Goal: Transaction & Acquisition: Book appointment/travel/reservation

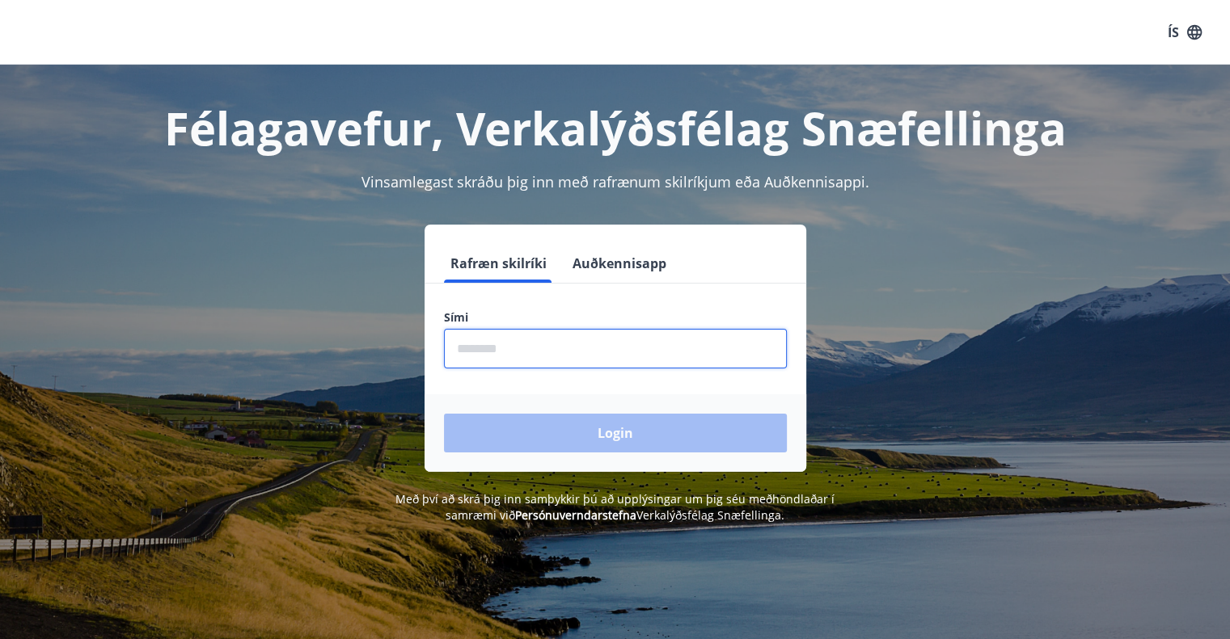
click at [491, 352] on input "phone" at bounding box center [615, 349] width 343 height 40
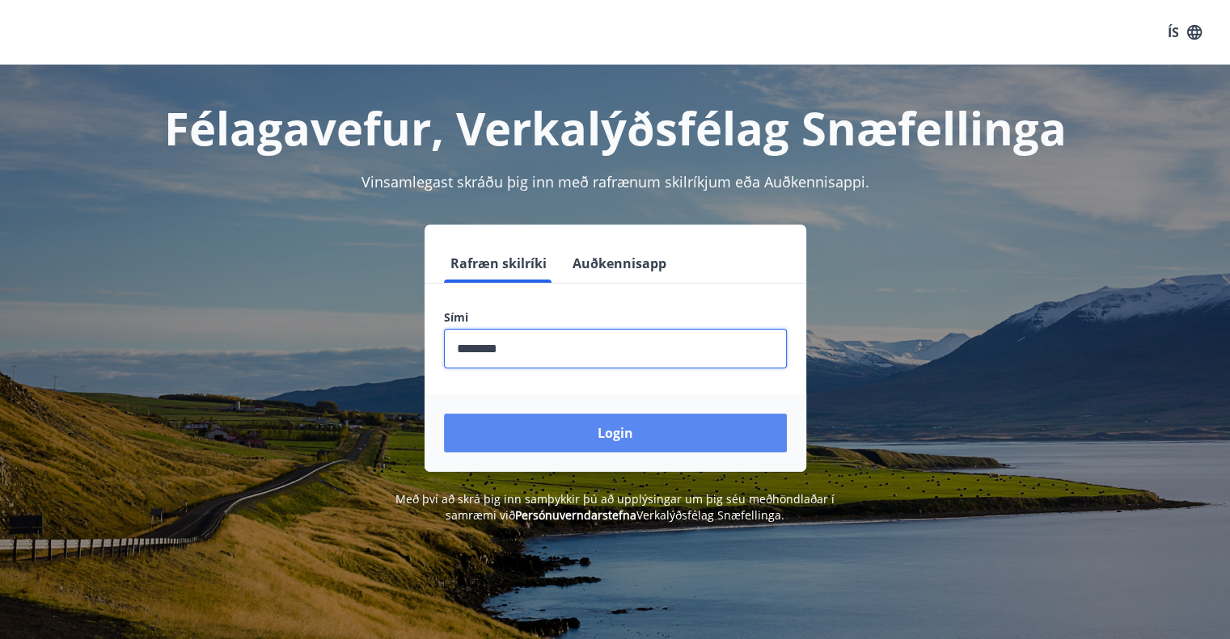
type input "********"
click at [605, 439] on button "Login" at bounding box center [615, 433] width 343 height 39
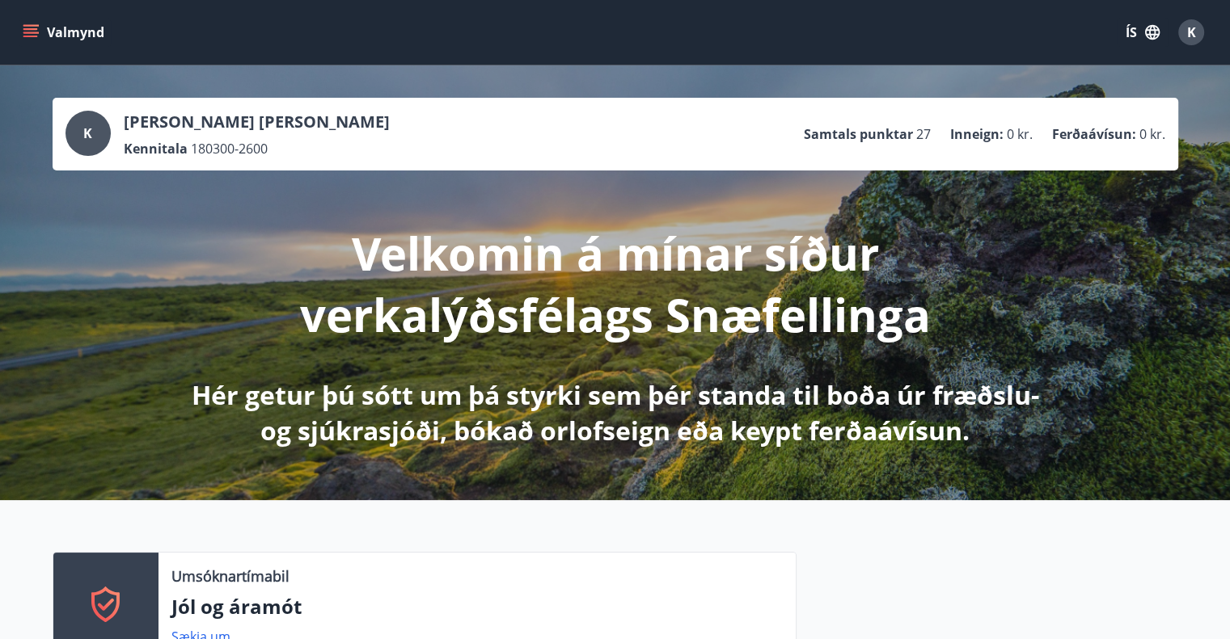
click at [1151, 24] on icon "button" at bounding box center [1152, 32] width 18 height 18
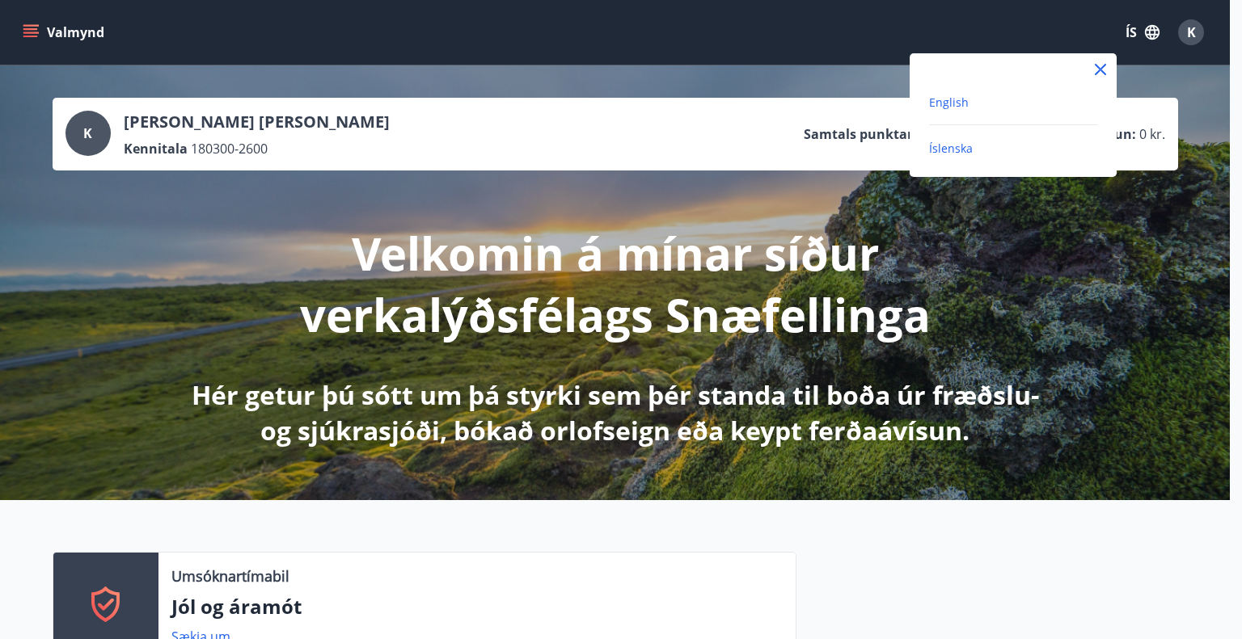
click at [958, 102] on span "English" at bounding box center [949, 102] width 40 height 15
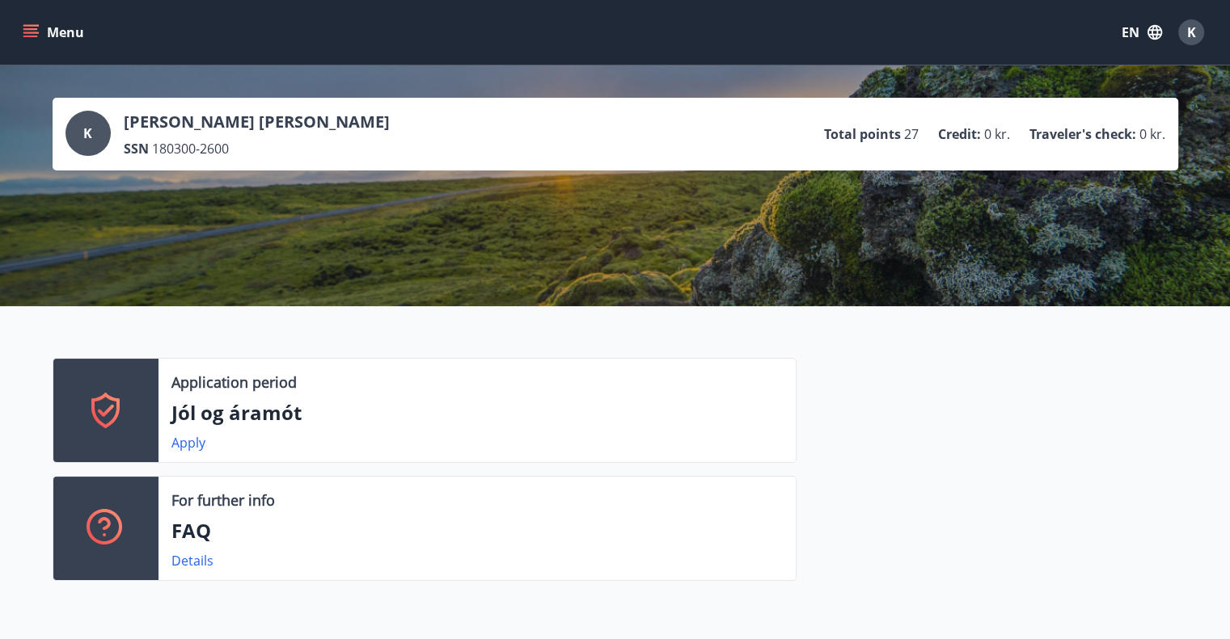
click at [24, 30] on icon "menu" at bounding box center [31, 32] width 16 height 16
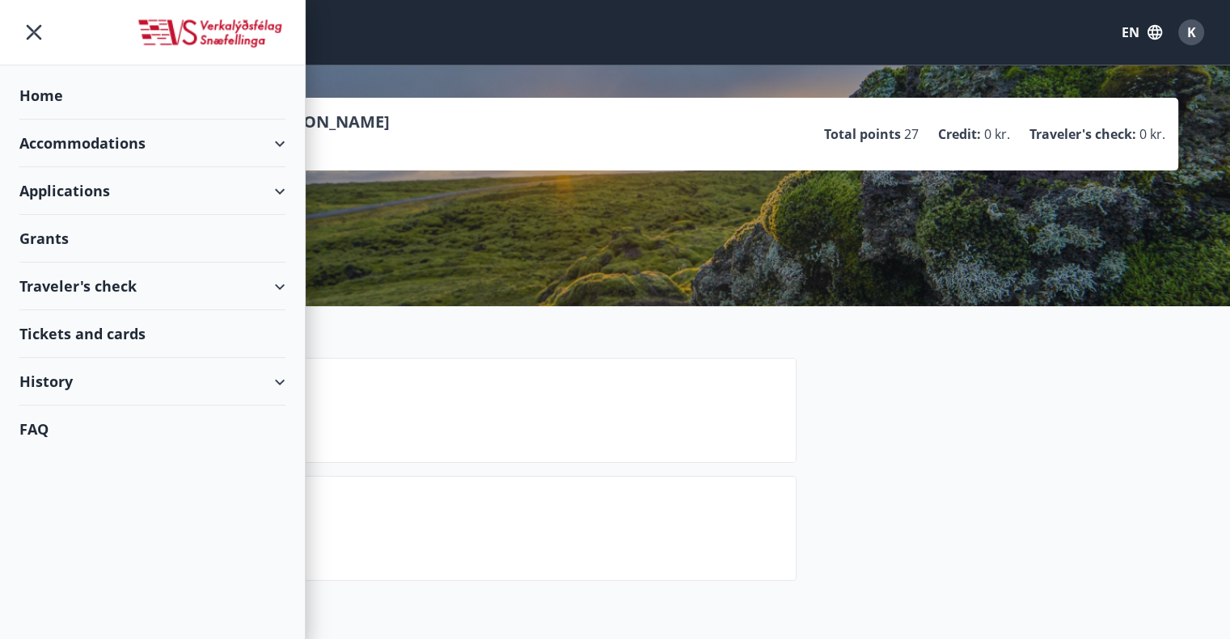
click at [105, 135] on div "Accommodations" at bounding box center [152, 144] width 266 height 48
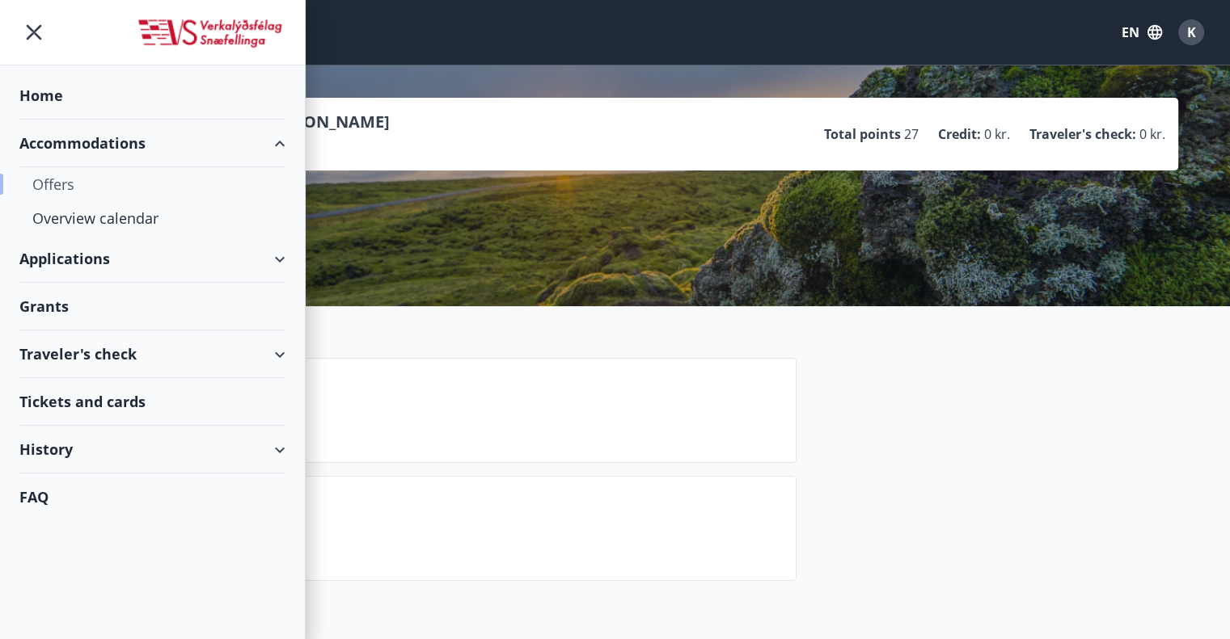
click at [120, 175] on div "Offers" at bounding box center [152, 184] width 240 height 34
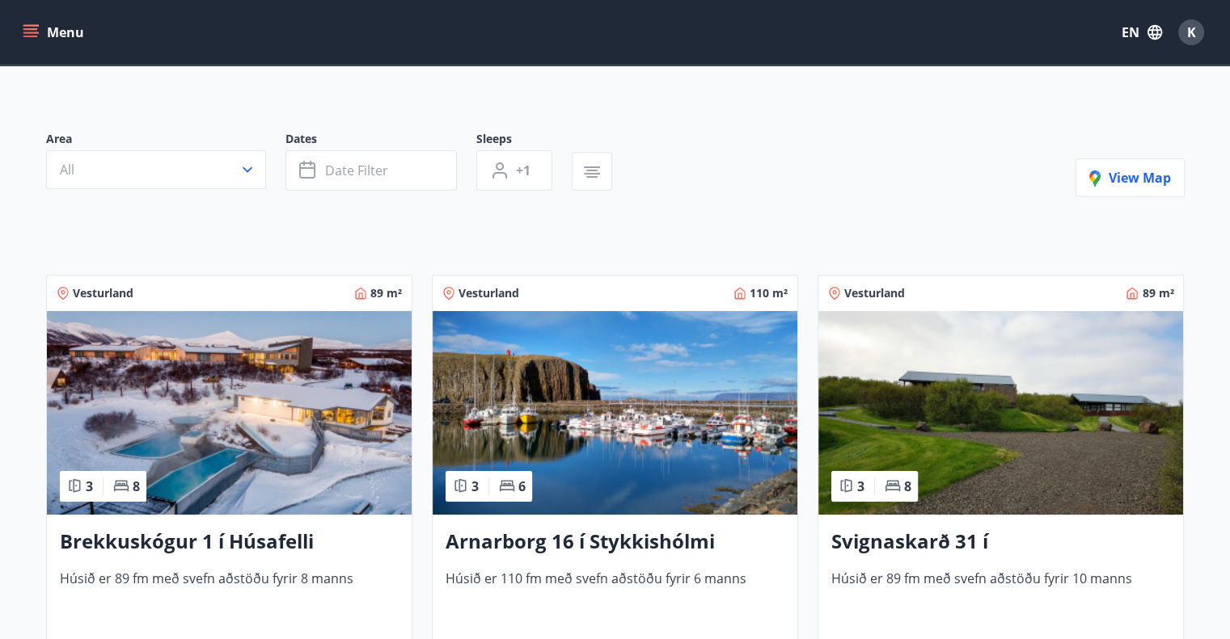
scroll to position [404, 0]
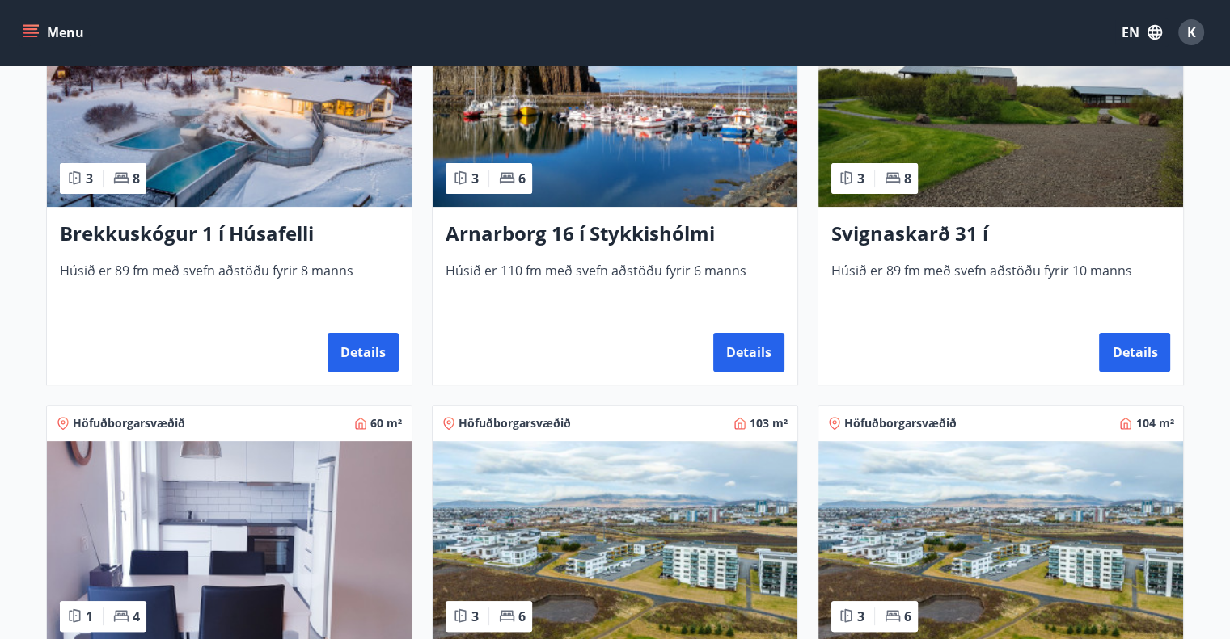
click at [595, 216] on div "Arnarborg 16 í Stykkishólmi [PERSON_NAME] 110 fm með svefn aðstöðu fyrir 6 [PER…" at bounding box center [614, 296] width 365 height 178
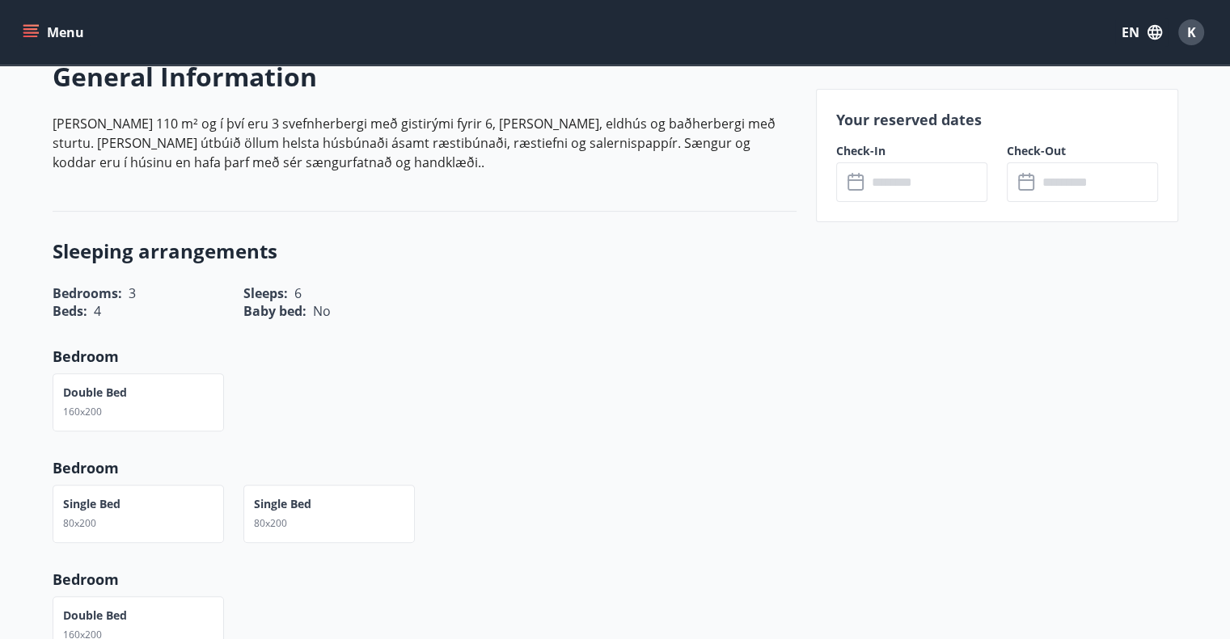
scroll to position [485, 0]
click at [861, 186] on icon at bounding box center [856, 182] width 19 height 19
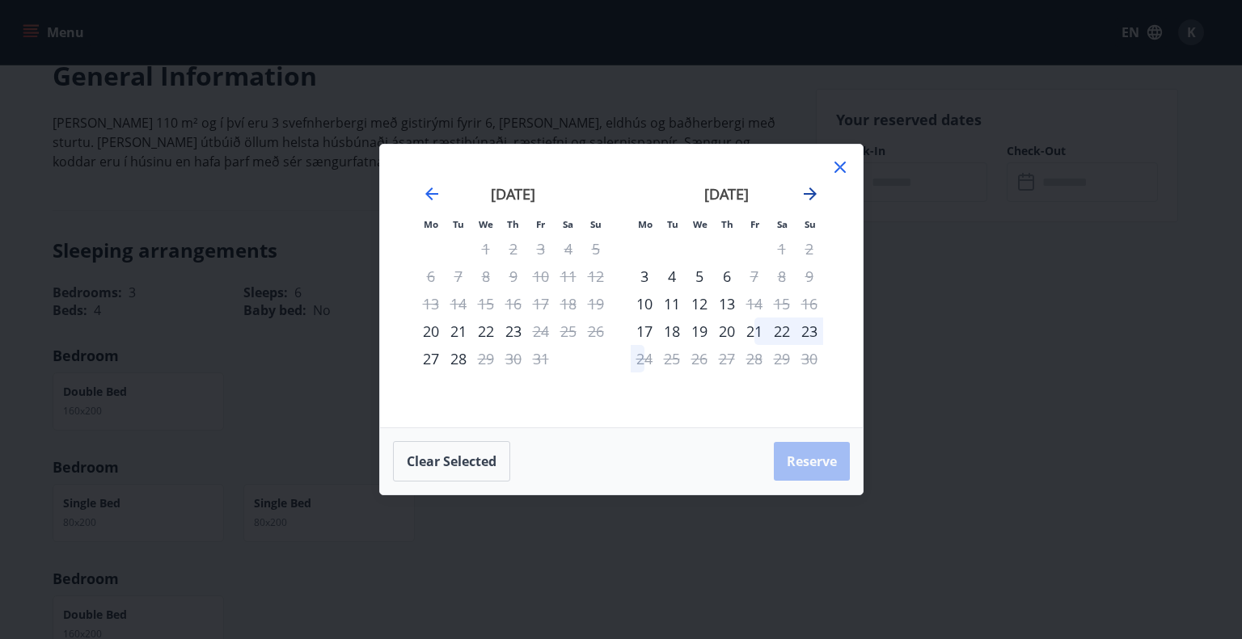
click at [815, 192] on icon "Move forward to switch to the next month." at bounding box center [809, 193] width 19 height 19
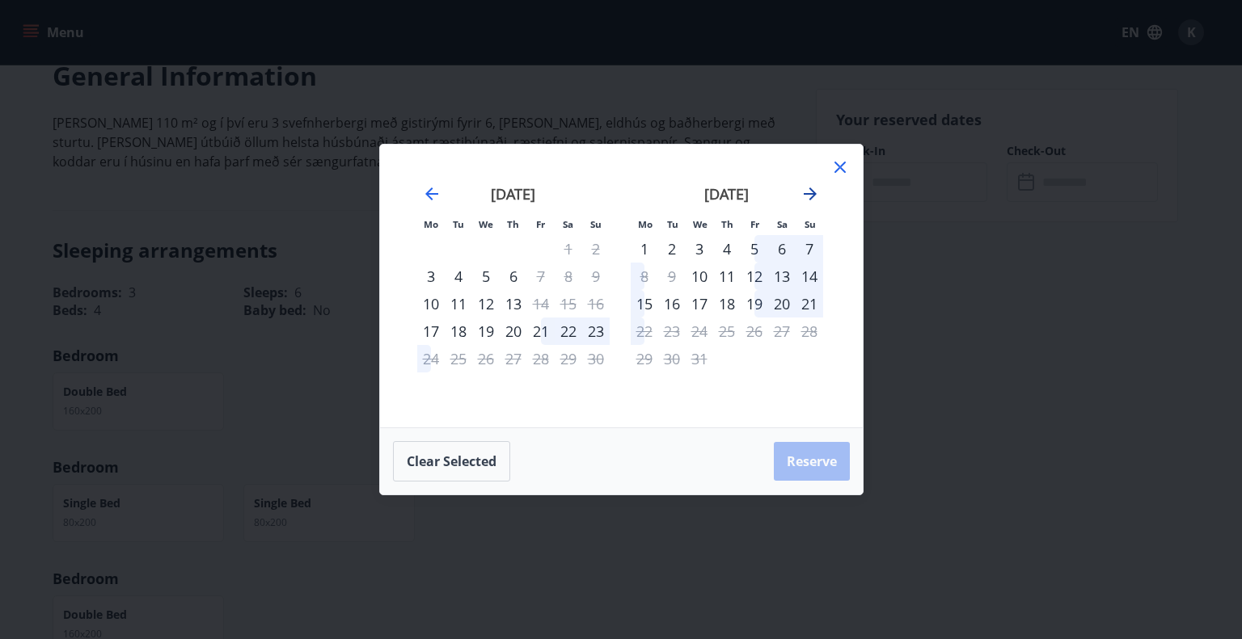
click at [815, 192] on icon "Move forward to switch to the next month." at bounding box center [809, 193] width 19 height 19
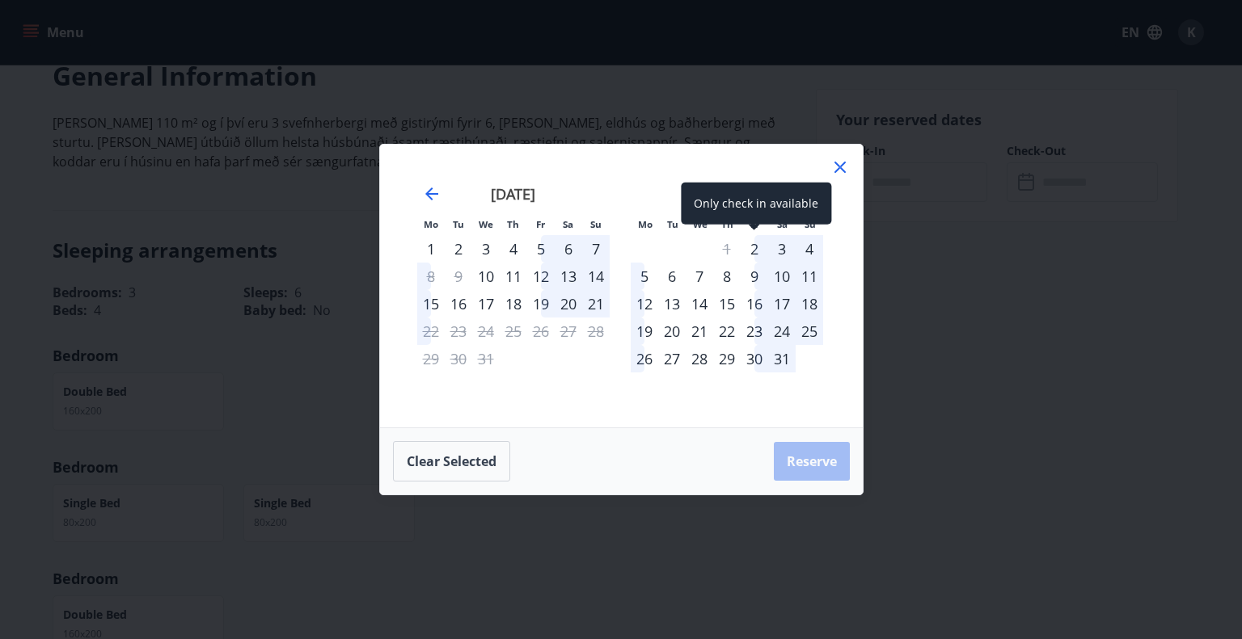
click at [750, 241] on div "2" at bounding box center [753, 248] width 27 height 27
click at [753, 245] on div "2" at bounding box center [753, 248] width 27 height 27
click at [753, 244] on div "2" at bounding box center [753, 248] width 27 height 27
click at [774, 247] on div "3" at bounding box center [781, 248] width 27 height 27
click at [785, 248] on div "3" at bounding box center [781, 248] width 27 height 27
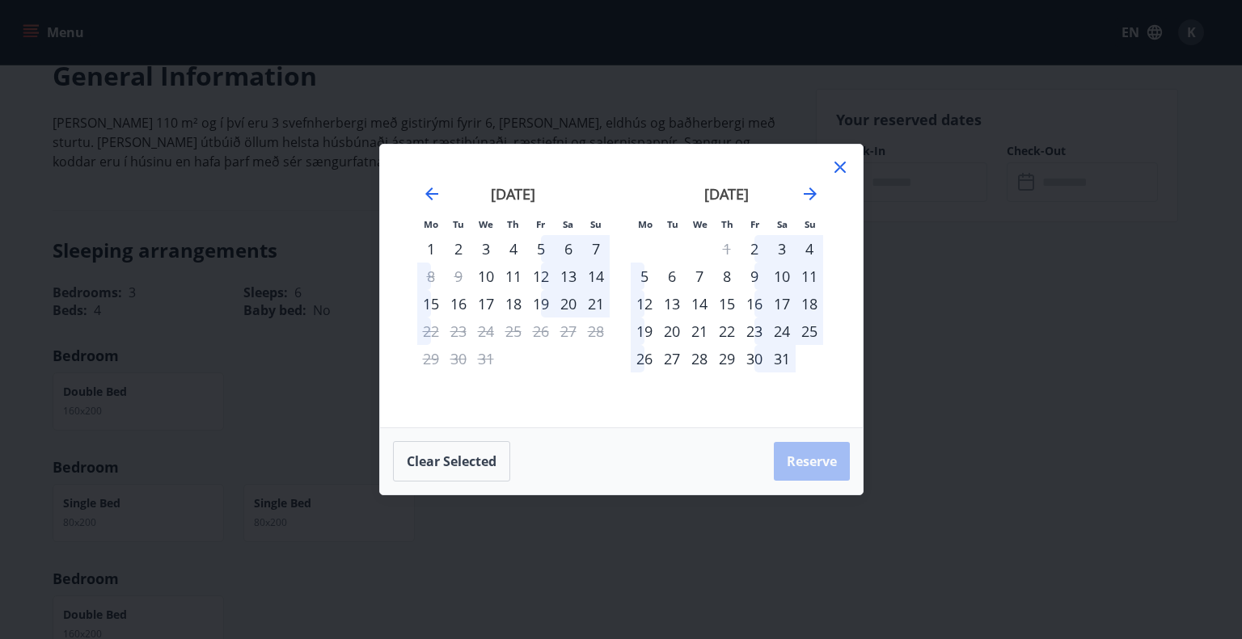
click at [785, 248] on div "3" at bounding box center [781, 248] width 27 height 27
click at [823, 249] on div "[DATE] 1 2 3 4 5 6 7 8 9 10 11 12 13 14 15 16 17 18 19 20 21 22 23 24 25 26 27 …" at bounding box center [726, 296] width 213 height 265
click at [810, 247] on div "4" at bounding box center [808, 248] width 27 height 27
drag, startPoint x: 810, startPoint y: 247, endPoint x: 744, endPoint y: 255, distance: 66.9
click at [809, 247] on div "4" at bounding box center [808, 248] width 27 height 27
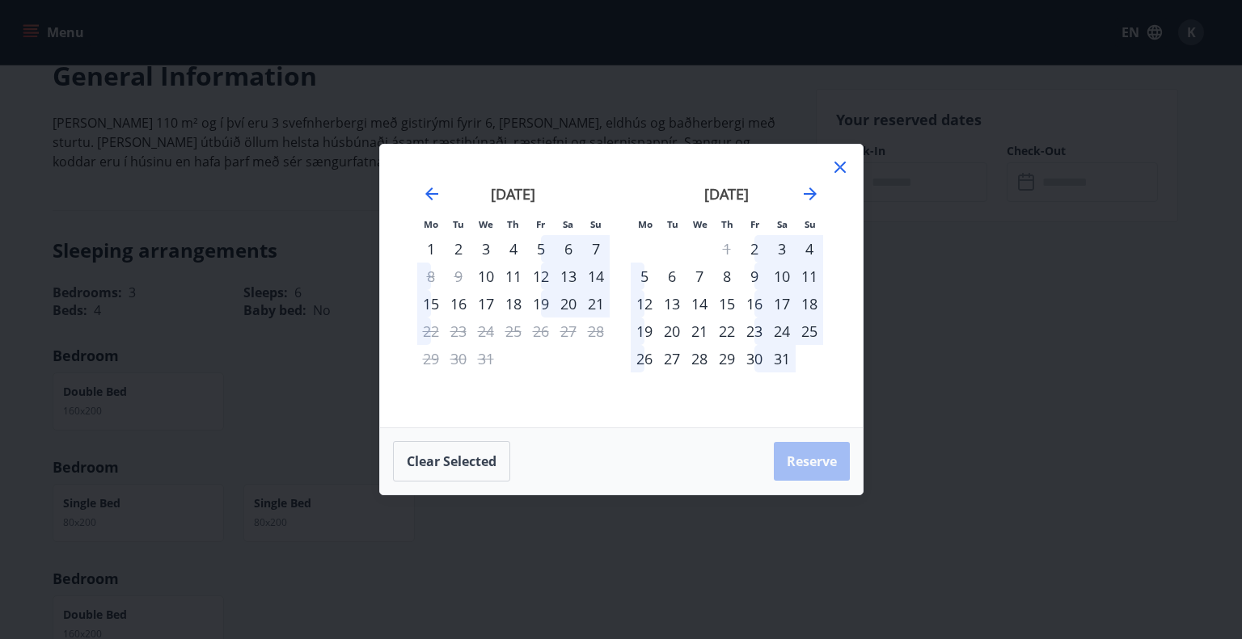
click at [648, 273] on div "5" at bounding box center [644, 276] width 27 height 27
click at [648, 274] on div "5" at bounding box center [644, 276] width 27 height 27
click at [724, 248] on div "1" at bounding box center [726, 248] width 27 height 27
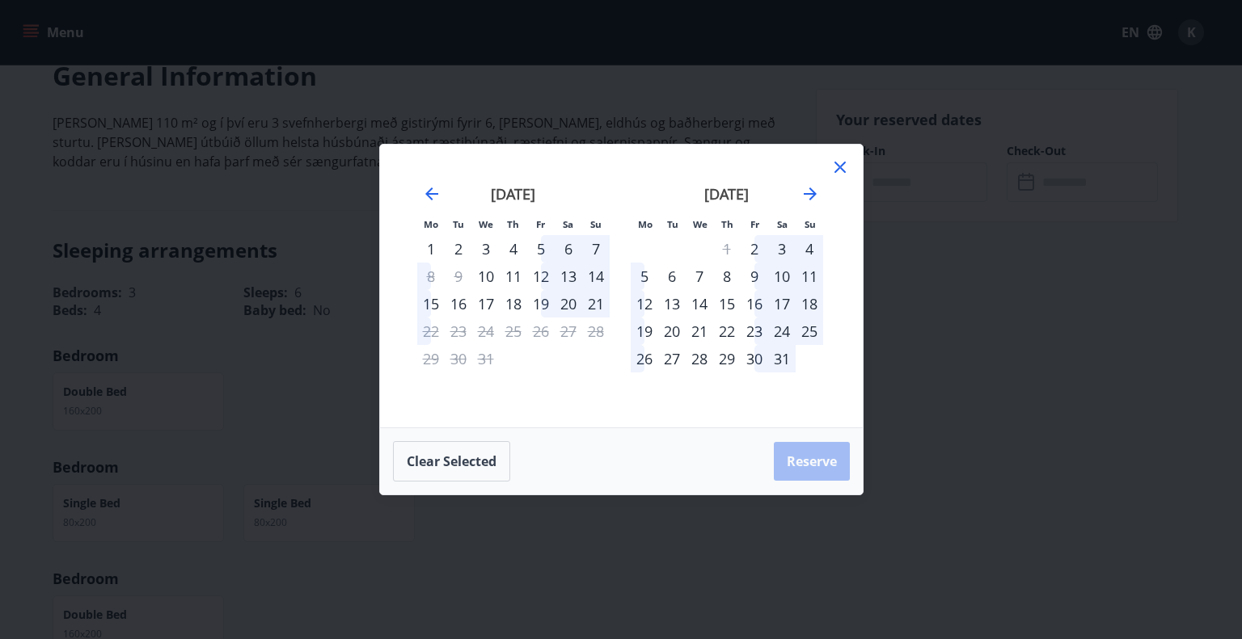
click at [724, 248] on div "1" at bounding box center [726, 248] width 27 height 27
click at [751, 245] on div "2" at bounding box center [753, 248] width 27 height 27
click at [752, 245] on div "2" at bounding box center [753, 248] width 27 height 27
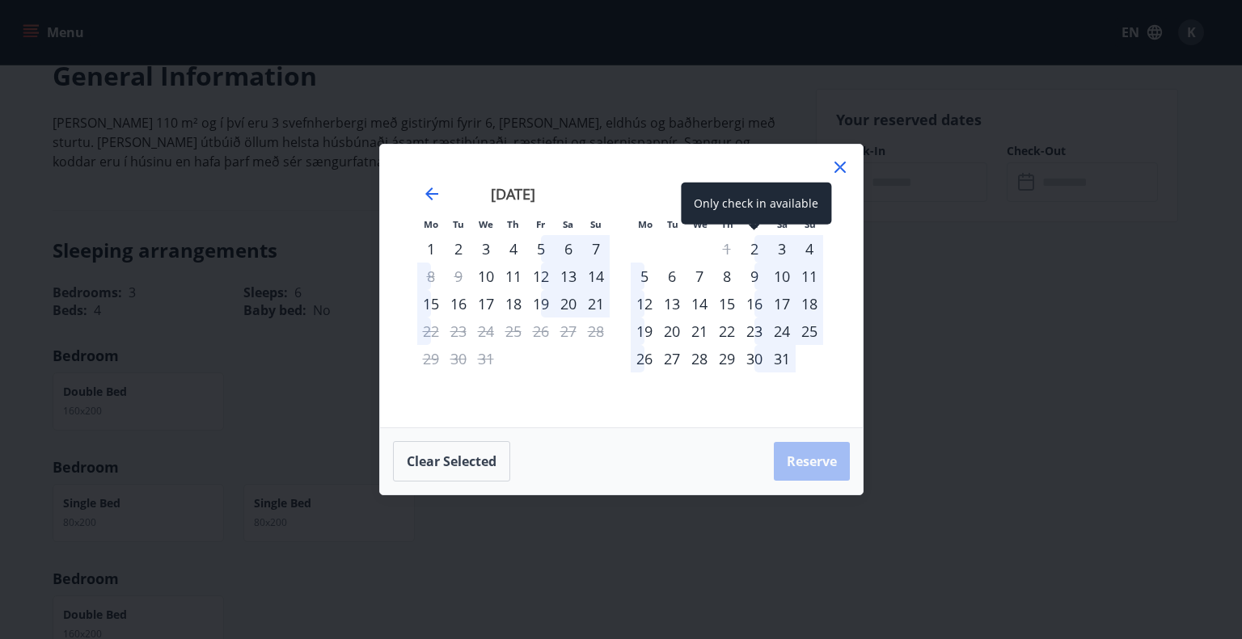
click at [752, 245] on div "2" at bounding box center [753, 248] width 27 height 27
drag, startPoint x: 757, startPoint y: 247, endPoint x: 781, endPoint y: 268, distance: 31.5
click at [798, 259] on tr "1 2 3 4" at bounding box center [727, 248] width 192 height 27
click at [761, 281] on div "9" at bounding box center [753, 276] width 27 height 27
click at [763, 281] on div "9" at bounding box center [753, 276] width 27 height 27
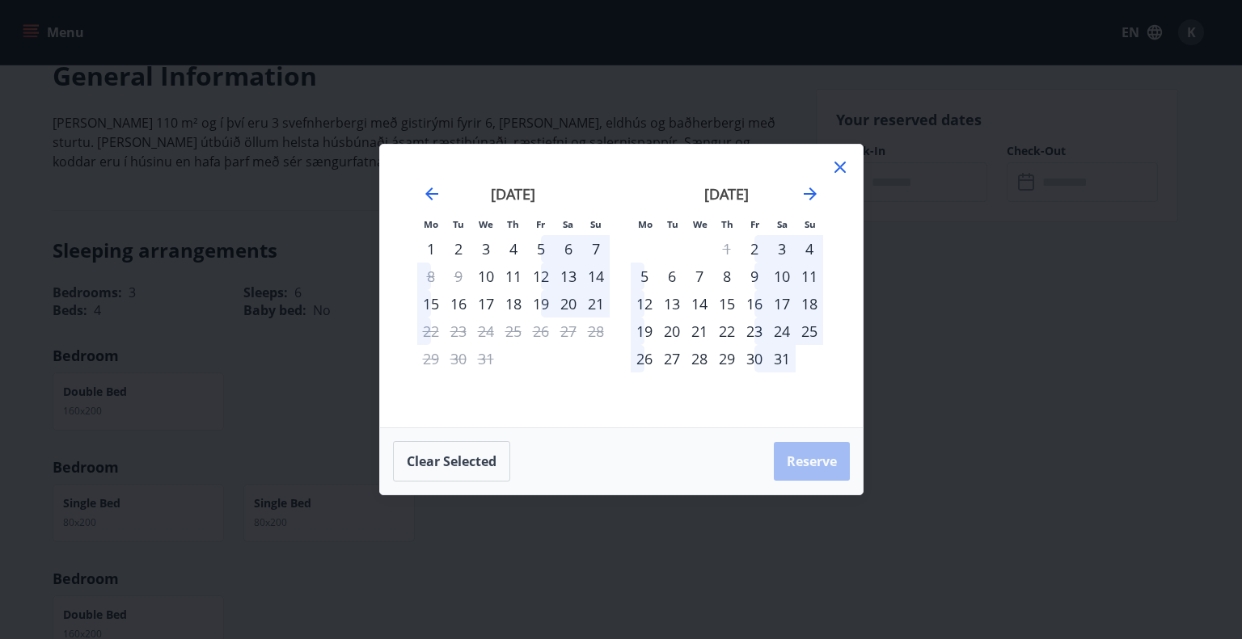
click at [792, 277] on div "10" at bounding box center [781, 276] width 27 height 27
click at [770, 306] on div "17" at bounding box center [781, 303] width 27 height 27
click at [569, 281] on div "13" at bounding box center [568, 276] width 27 height 27
click at [580, 277] on div "13" at bounding box center [568, 276] width 27 height 27
drag, startPoint x: 580, startPoint y: 277, endPoint x: 429, endPoint y: 190, distance: 173.9
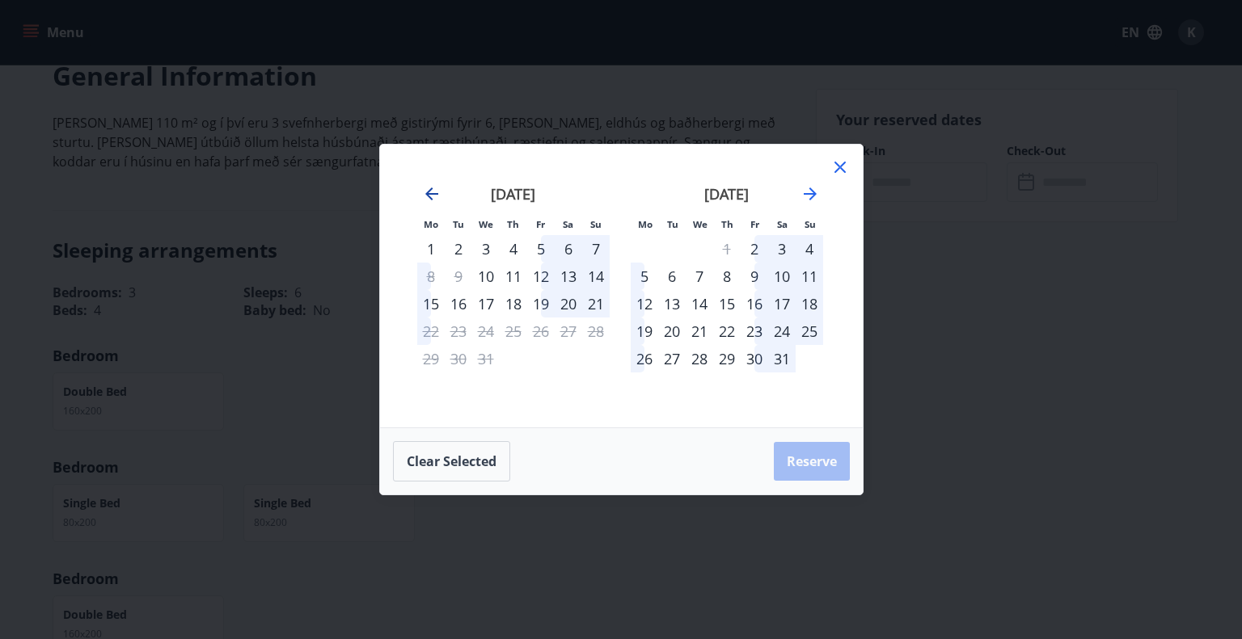
click at [577, 276] on div "13" at bounding box center [568, 276] width 27 height 27
drag, startPoint x: 427, startPoint y: 192, endPoint x: 440, endPoint y: 194, distance: 13.0
click at [428, 192] on icon "Move backward to switch to the previous month." at bounding box center [431, 194] width 13 height 13
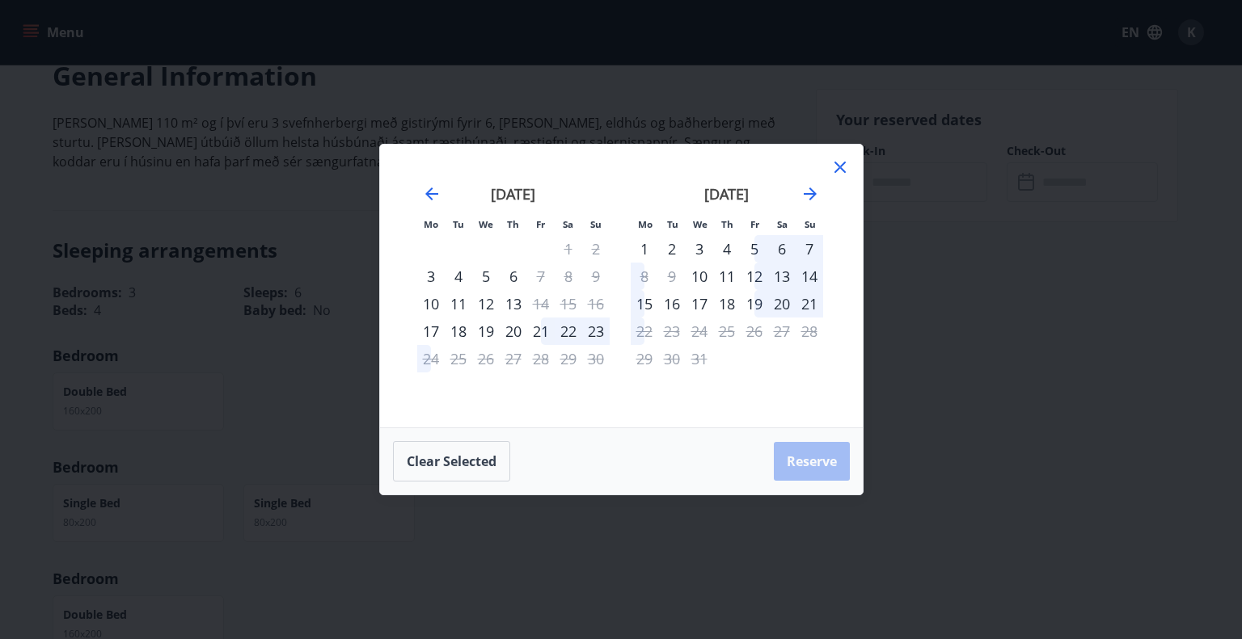
click at [558, 328] on div "22" at bounding box center [568, 331] width 27 height 27
click at [566, 328] on div "22" at bounding box center [568, 331] width 27 height 27
drag, startPoint x: 593, startPoint y: 332, endPoint x: 648, endPoint y: 342, distance: 56.6
click at [594, 333] on div "23" at bounding box center [595, 331] width 27 height 27
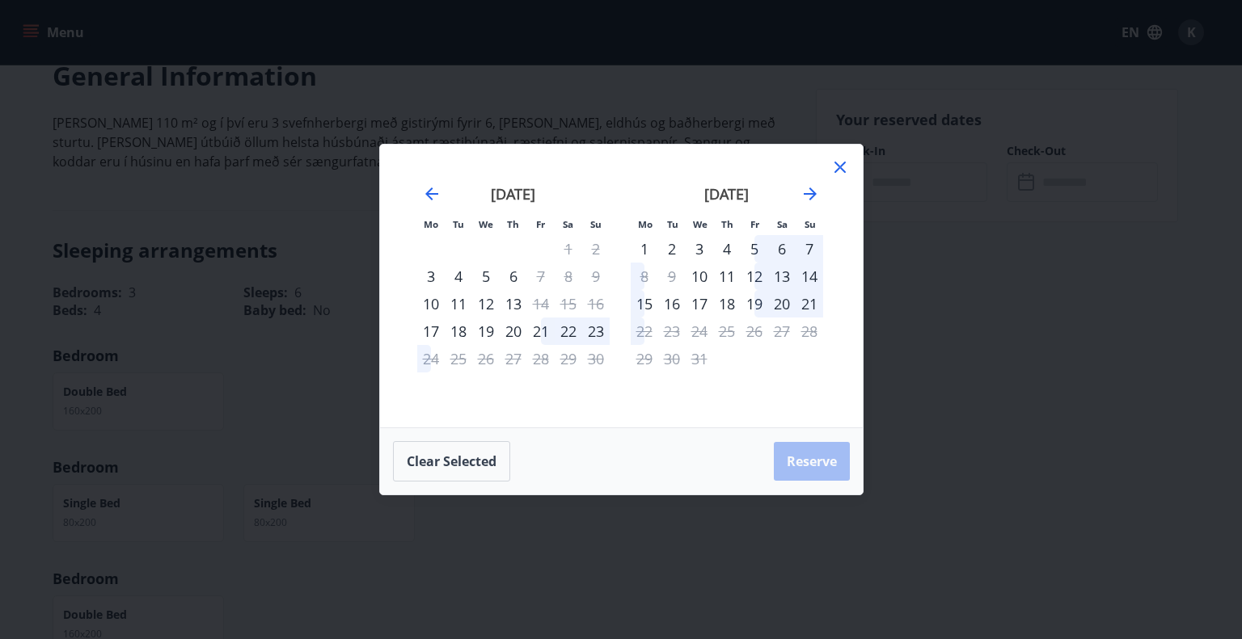
click at [750, 281] on div "12" at bounding box center [753, 276] width 27 height 27
drag, startPoint x: 762, startPoint y: 300, endPoint x: 778, endPoint y: 225, distance: 76.9
click at [763, 300] on div "19" at bounding box center [753, 303] width 27 height 27
click at [778, 226] on small "Sa" at bounding box center [782, 224] width 11 height 12
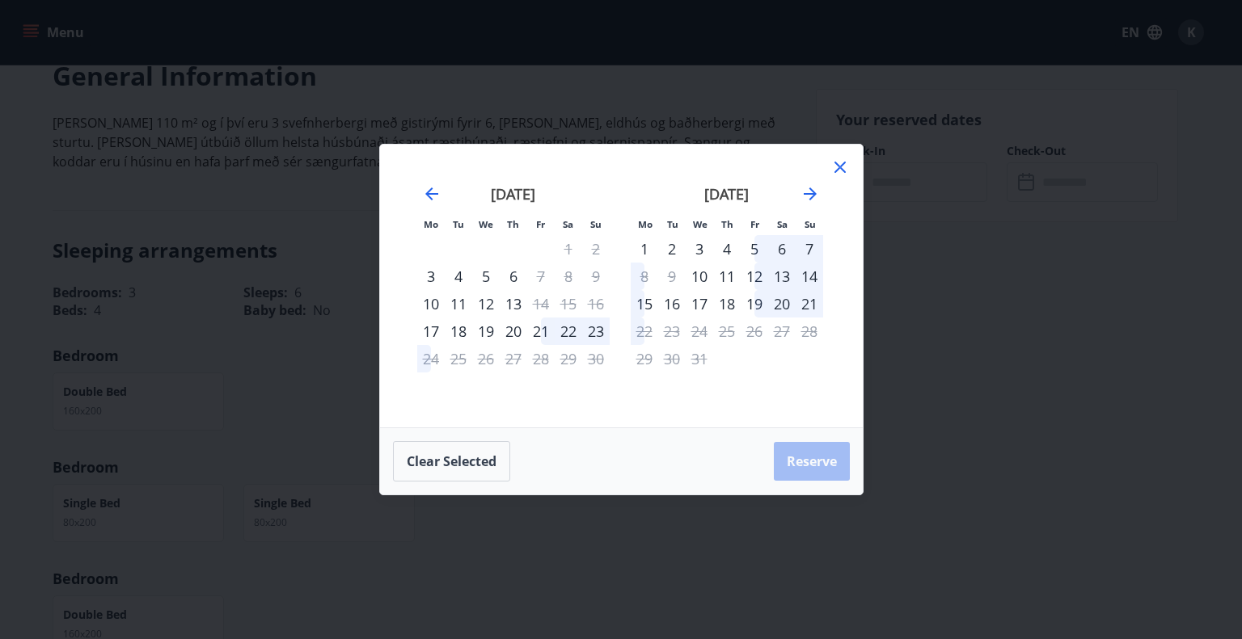
click at [839, 171] on icon at bounding box center [839, 167] width 19 height 19
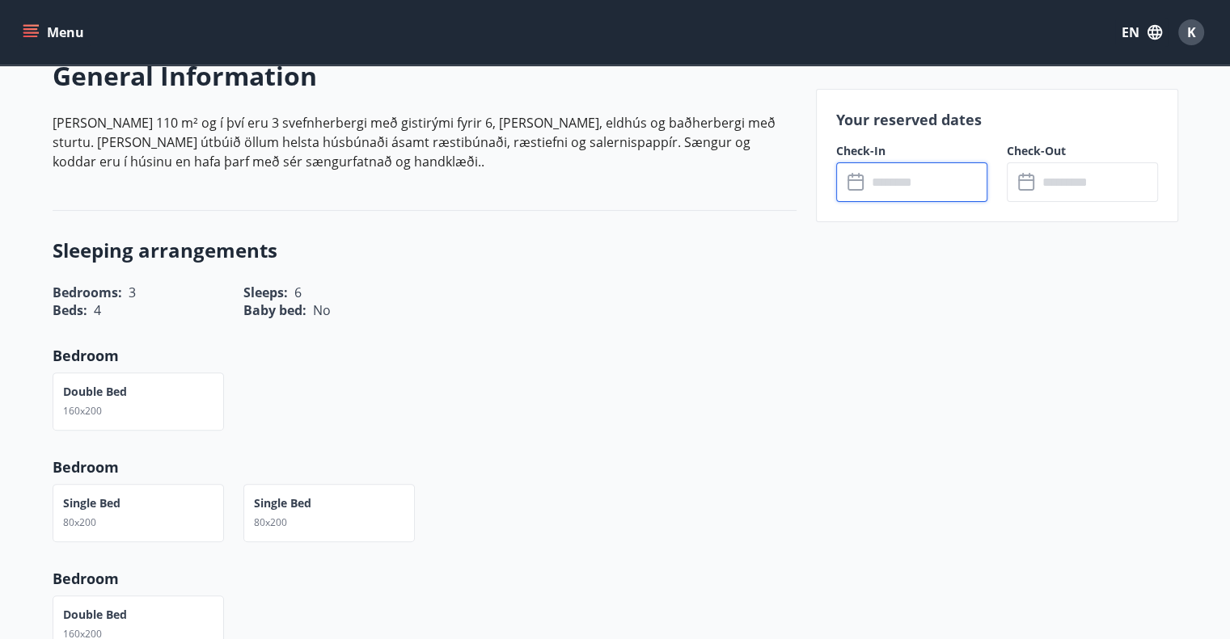
click at [913, 189] on input "text" at bounding box center [927, 182] width 120 height 40
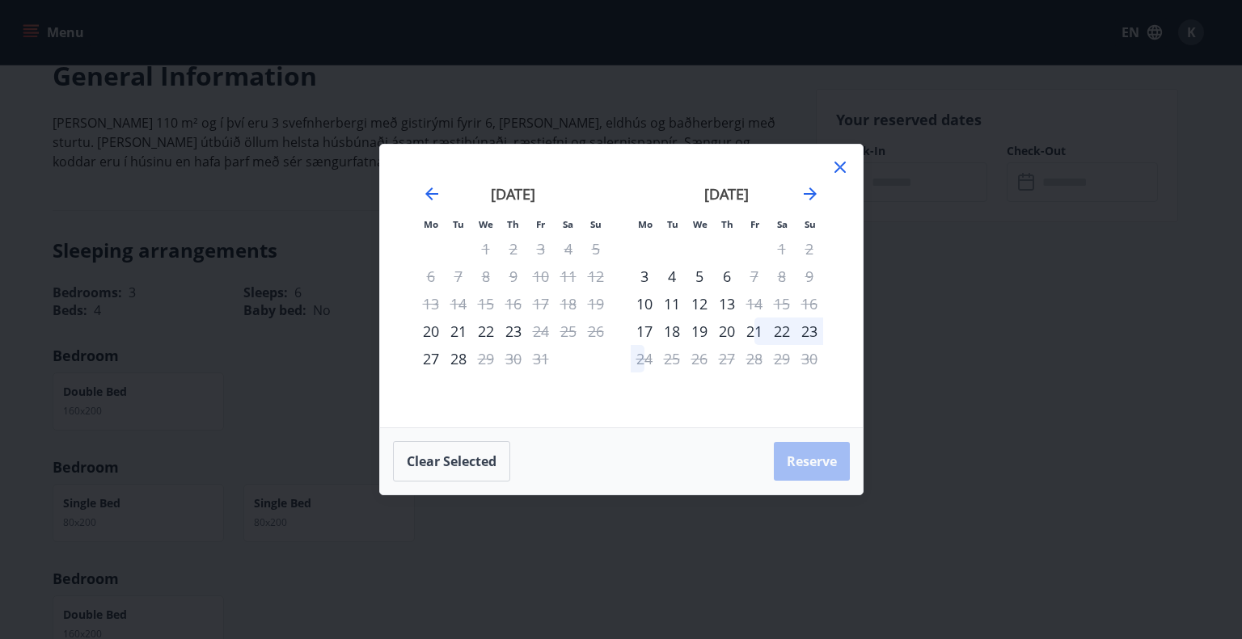
click at [776, 326] on div "22" at bounding box center [781, 331] width 27 height 27
click at [813, 197] on icon "Move forward to switch to the next month." at bounding box center [809, 193] width 19 height 19
click at [817, 191] on icon "Move forward to switch to the next month." at bounding box center [809, 193] width 19 height 19
click at [437, 200] on icon "Move backward to switch to the previous month." at bounding box center [431, 193] width 19 height 19
click at [445, 445] on button "Clear selected" at bounding box center [451, 461] width 117 height 40
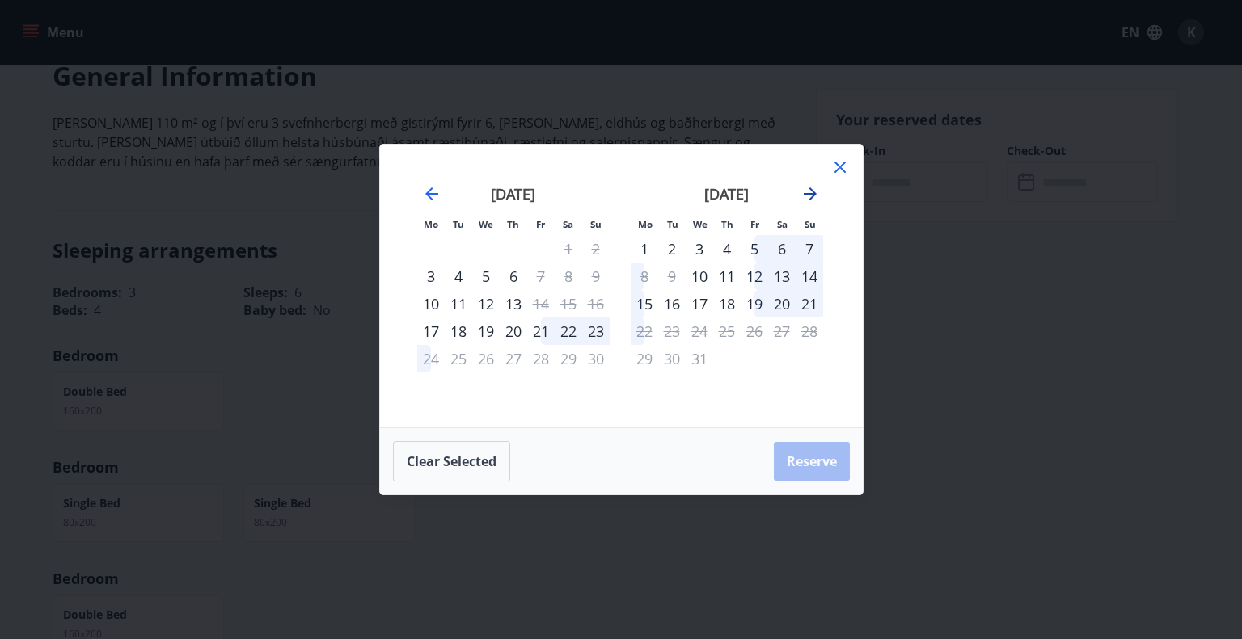
click at [812, 201] on icon "Move forward to switch to the next month." at bounding box center [809, 193] width 19 height 19
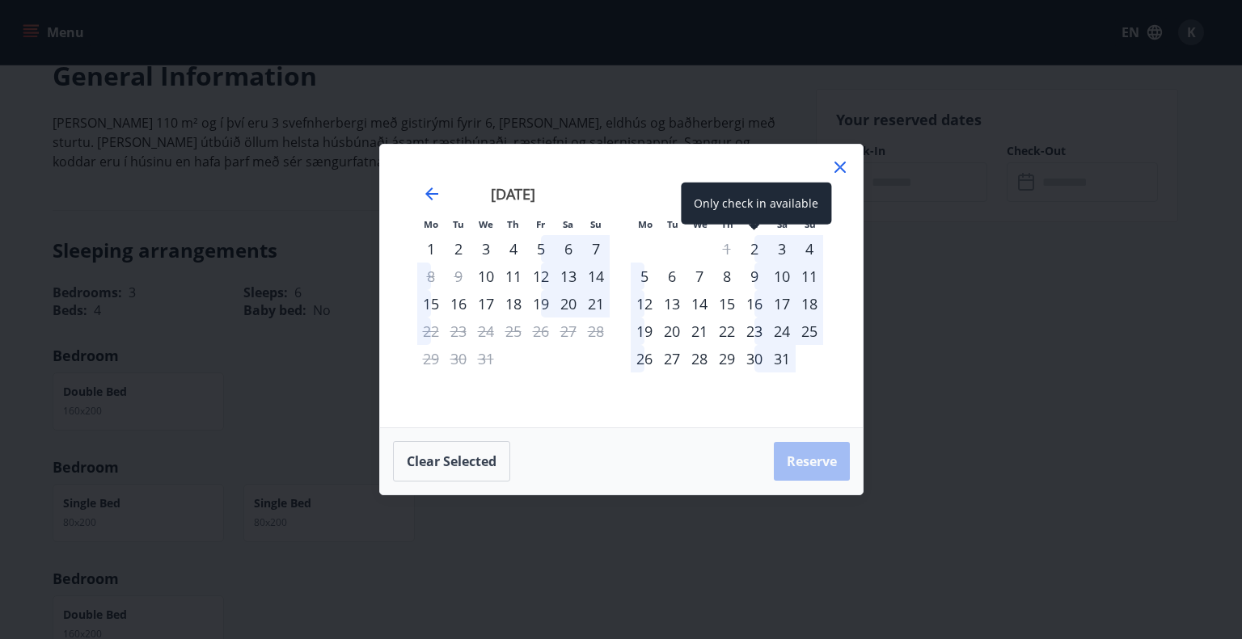
click at [753, 255] on div "2" at bounding box center [753, 248] width 27 height 27
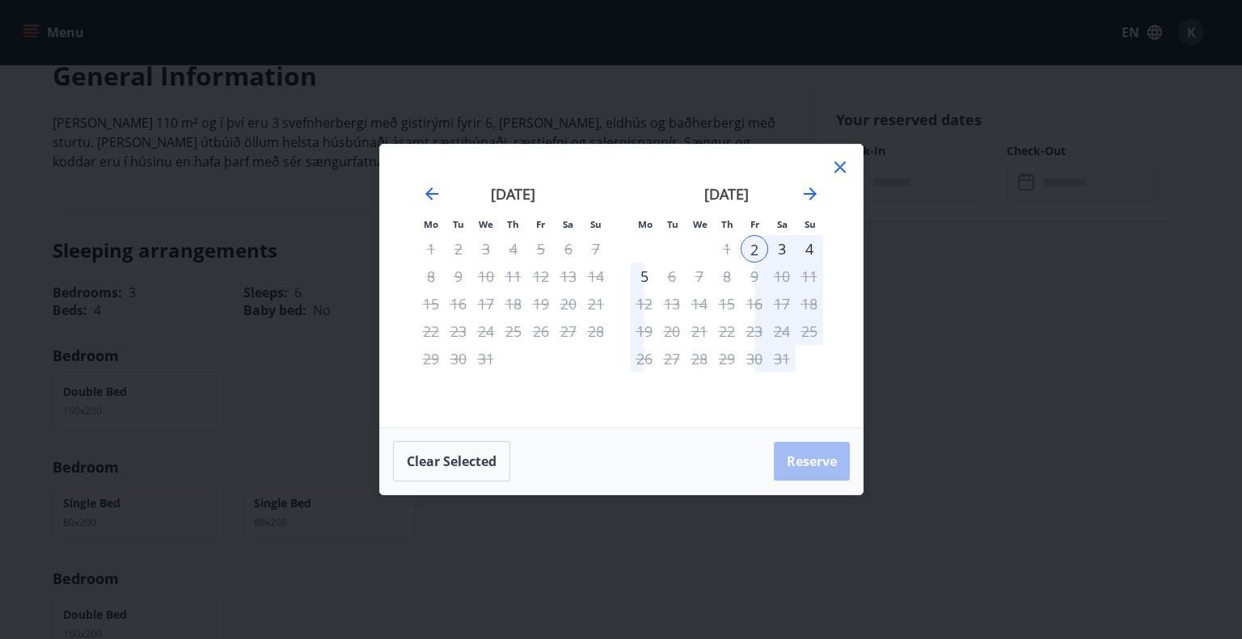
click at [650, 275] on div "5" at bounding box center [644, 276] width 27 height 27
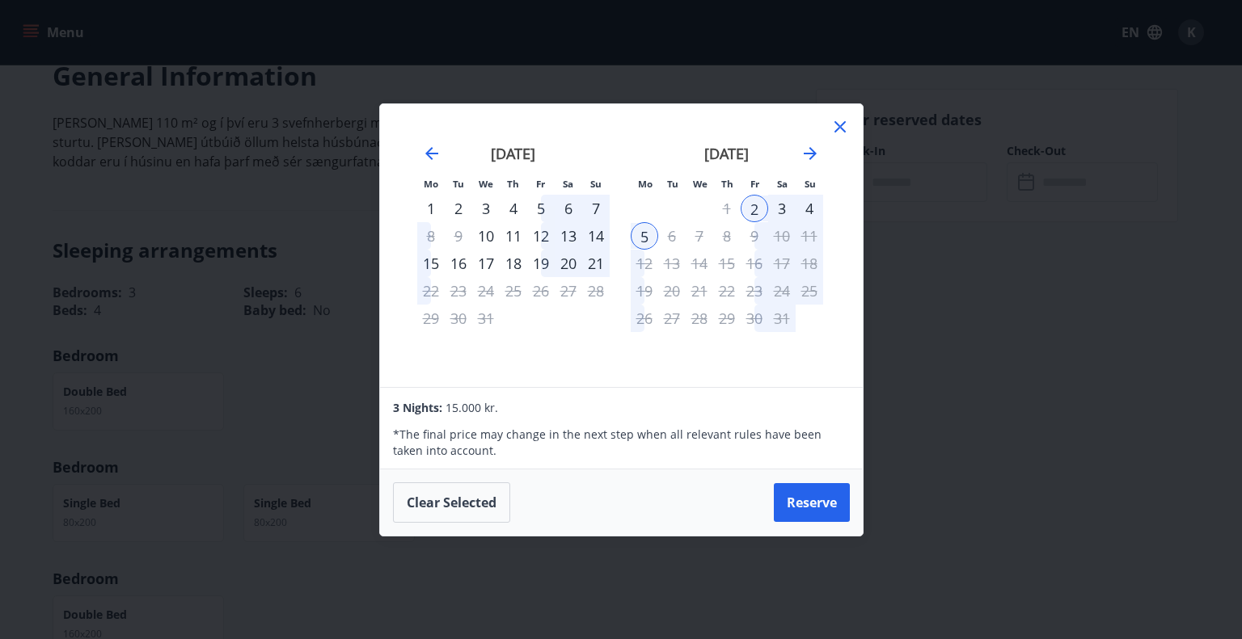
click at [833, 495] on button "Reserve" at bounding box center [812, 502] width 76 height 39
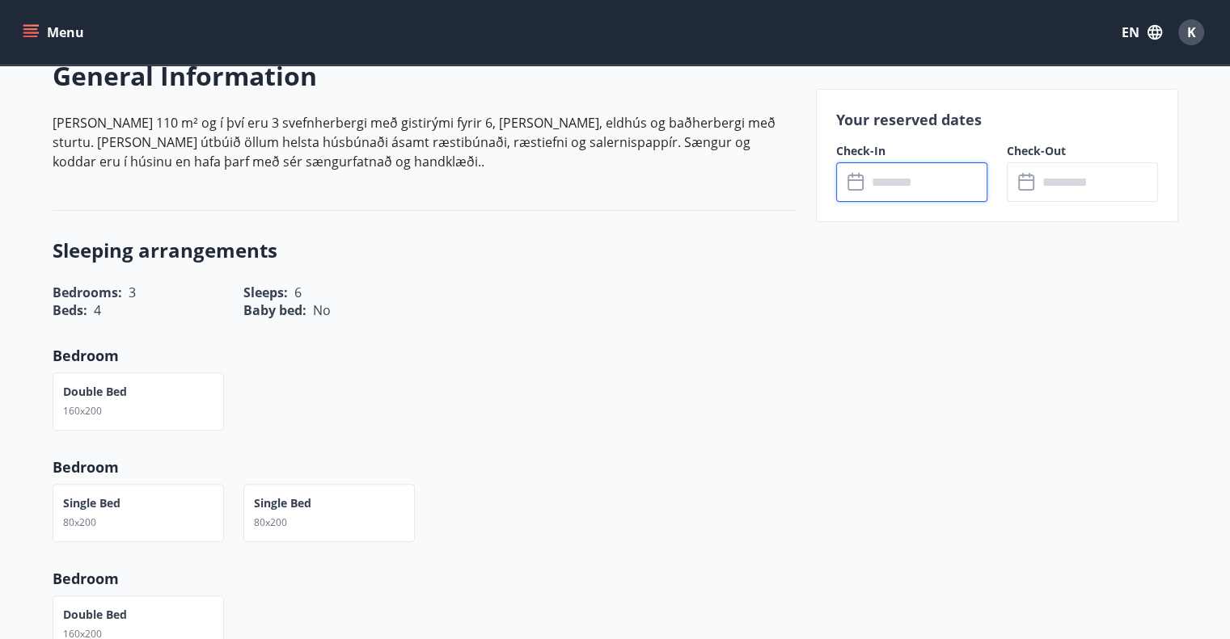
type input "******"
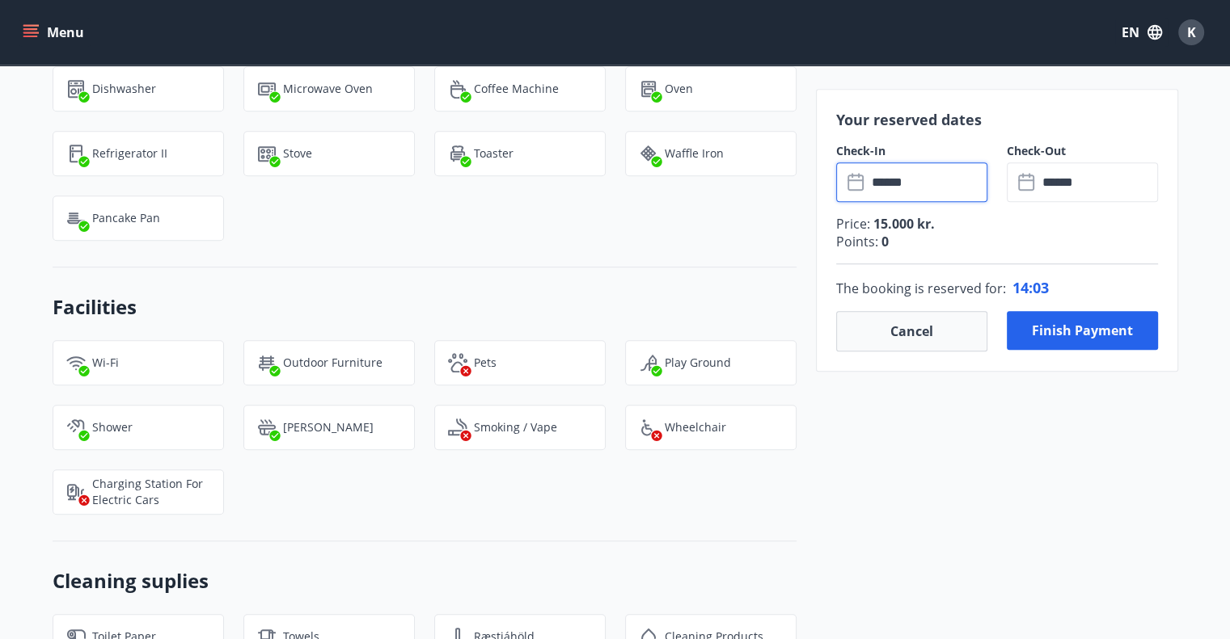
scroll to position [1536, 0]
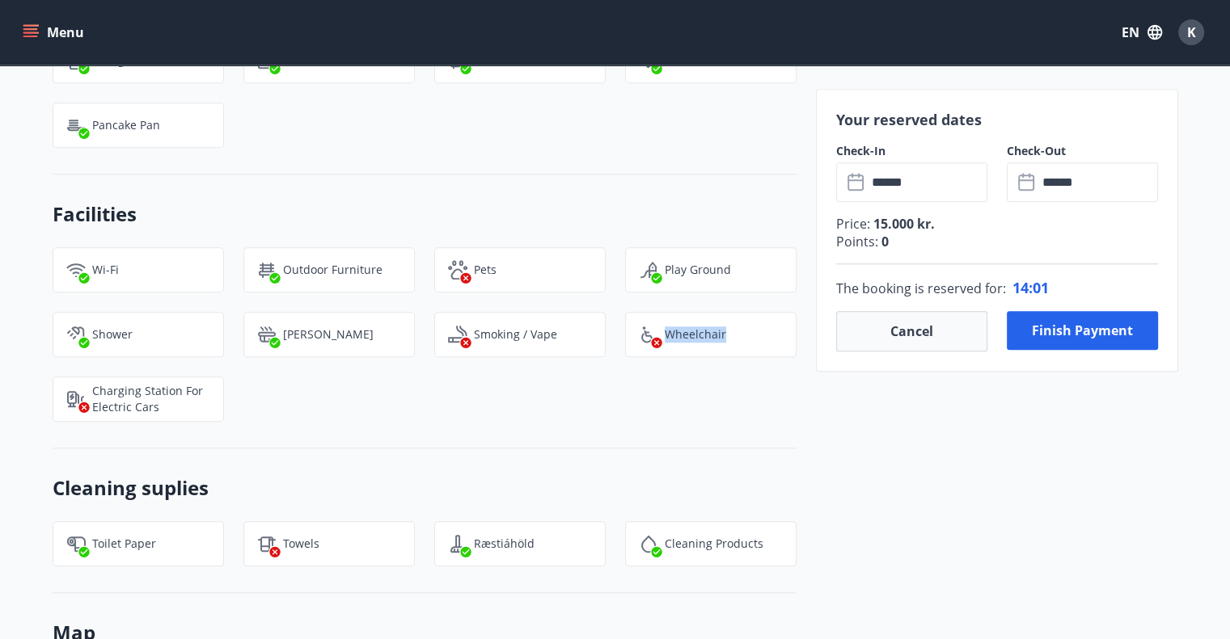
drag, startPoint x: 723, startPoint y: 331, endPoint x: 647, endPoint y: 347, distance: 77.5
click at [654, 347] on div "Wheelchair" at bounding box center [710, 334] width 171 height 45
drag, startPoint x: 559, startPoint y: 344, endPoint x: 470, endPoint y: 358, distance: 90.1
click at [470, 358] on div "Wi-Fi Outdoor Furniture Pets Play Ground Shower Jacuzzi Smoking / Vape Wheelcha…" at bounding box center [414, 325] width 763 height 194
drag, startPoint x: 494, startPoint y: 282, endPoint x: 456, endPoint y: 289, distance: 38.5
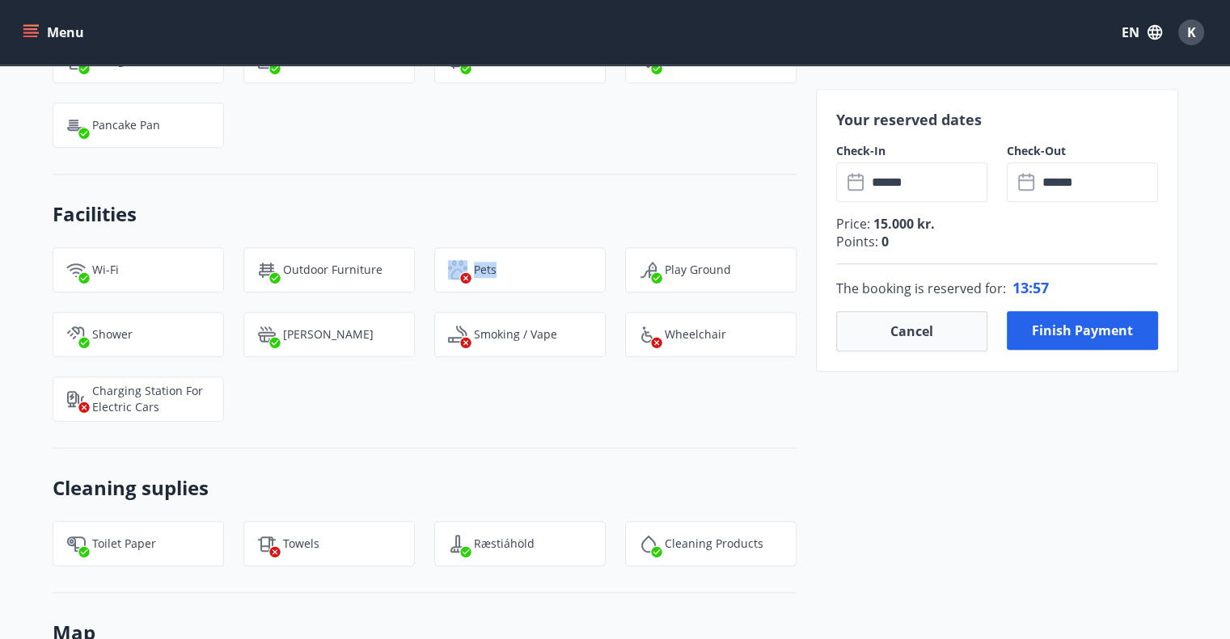
click at [456, 289] on div "Pets" at bounding box center [519, 269] width 171 height 45
drag, startPoint x: 376, startPoint y: 273, endPoint x: 276, endPoint y: 278, distance: 99.5
click at [276, 278] on div "Outdoor Furniture" at bounding box center [328, 269] width 171 height 45
drag, startPoint x: 330, startPoint y: 332, endPoint x: 277, endPoint y: 334, distance: 52.6
click at [277, 334] on div "[PERSON_NAME]" at bounding box center [328, 334] width 171 height 45
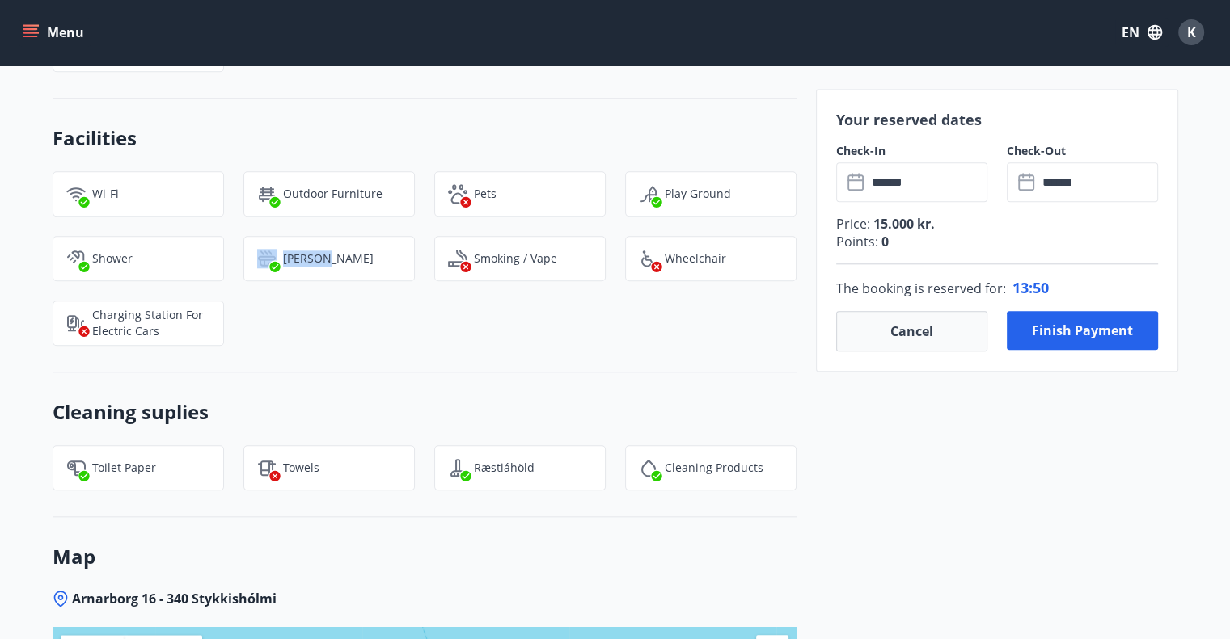
scroll to position [1617, 0]
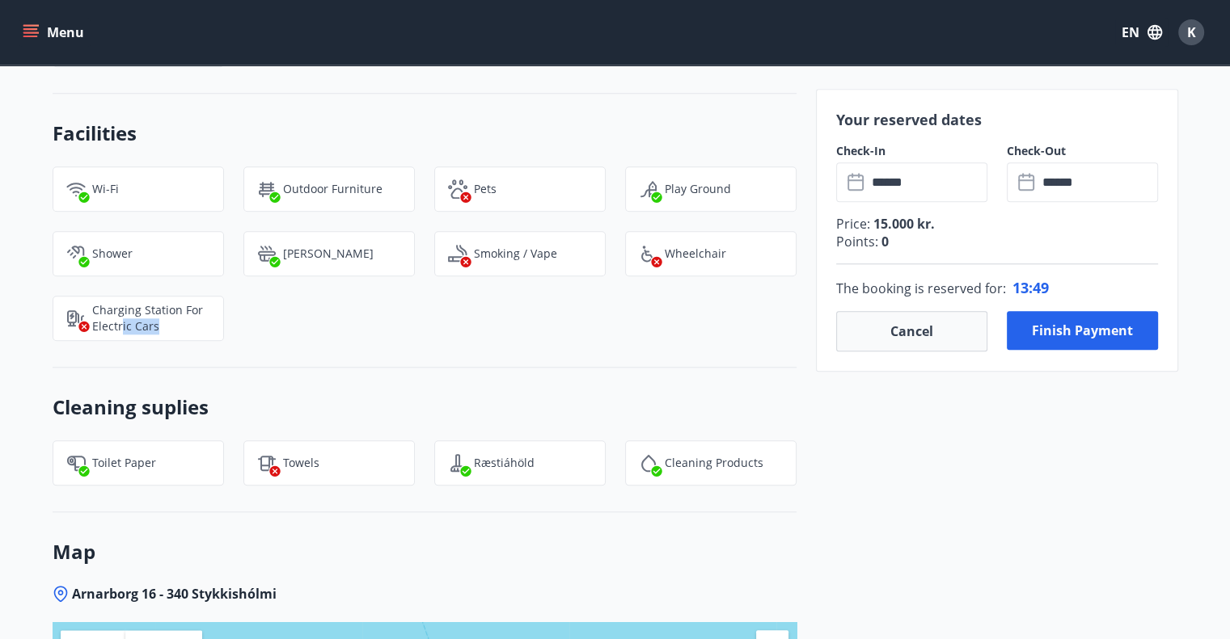
drag, startPoint x: 175, startPoint y: 330, endPoint x: 123, endPoint y: 323, distance: 52.2
click at [122, 323] on p "Charging station for electric cars" at bounding box center [151, 318] width 118 height 32
click at [276, 326] on div "Wi-Fi Outdoor Furniture Pets Play Ground Shower Jacuzzi Smoking / Vape Wheelcha…" at bounding box center [414, 244] width 763 height 194
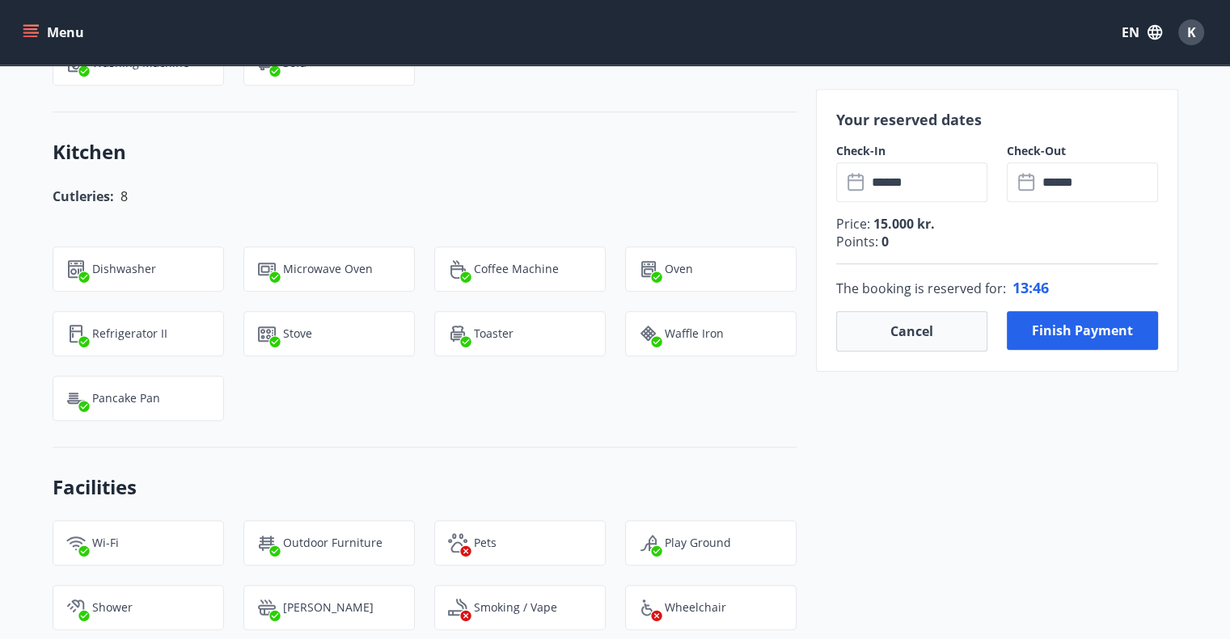
scroll to position [1213, 0]
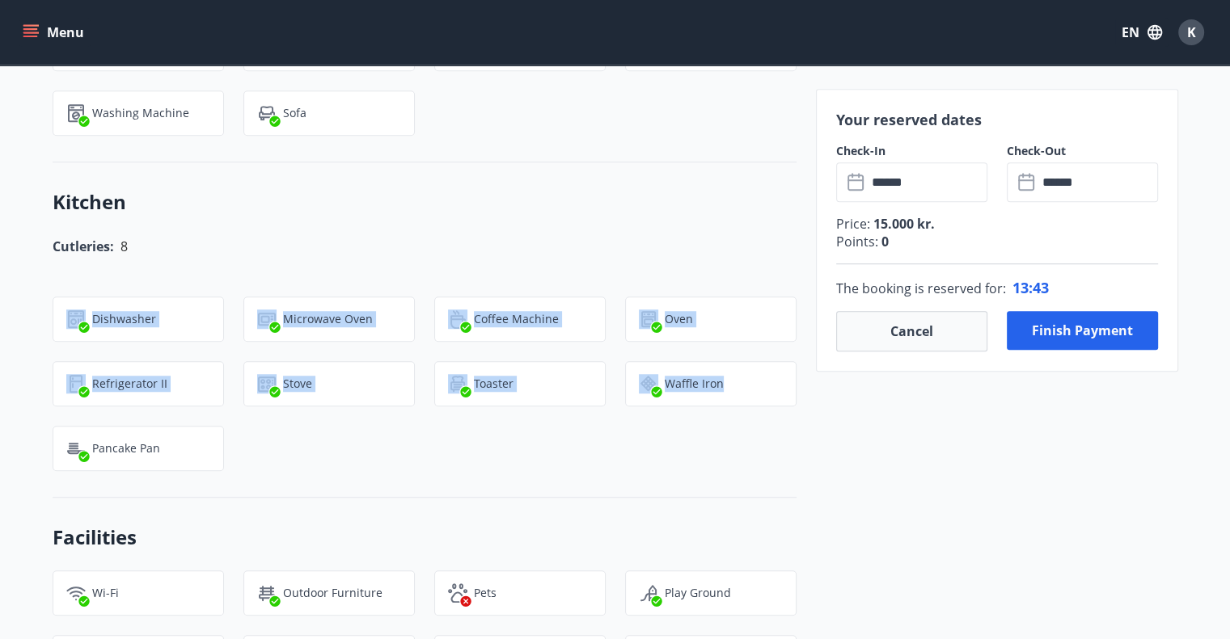
drag, startPoint x: 732, startPoint y: 381, endPoint x: 64, endPoint y: 276, distance: 675.9
click at [57, 308] on div "Cutleries: 8 Dishwasher Microwave Oven Coffee Machine Oven Refrigerator II Stov…" at bounding box center [414, 343] width 763 height 255
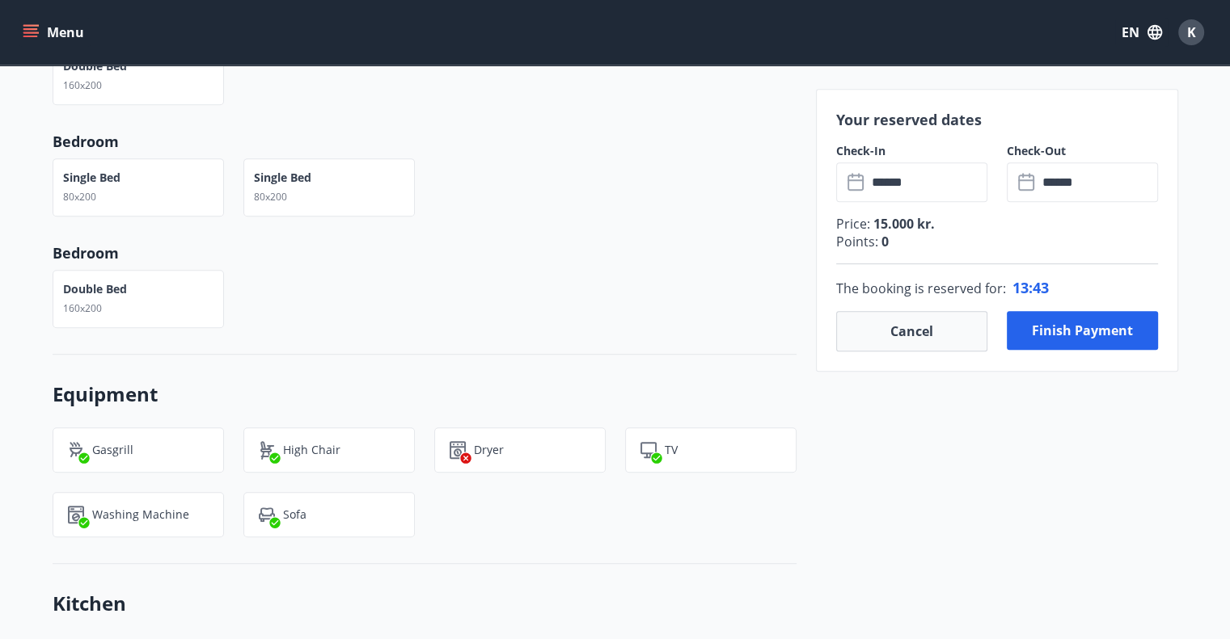
scroll to position [728, 0]
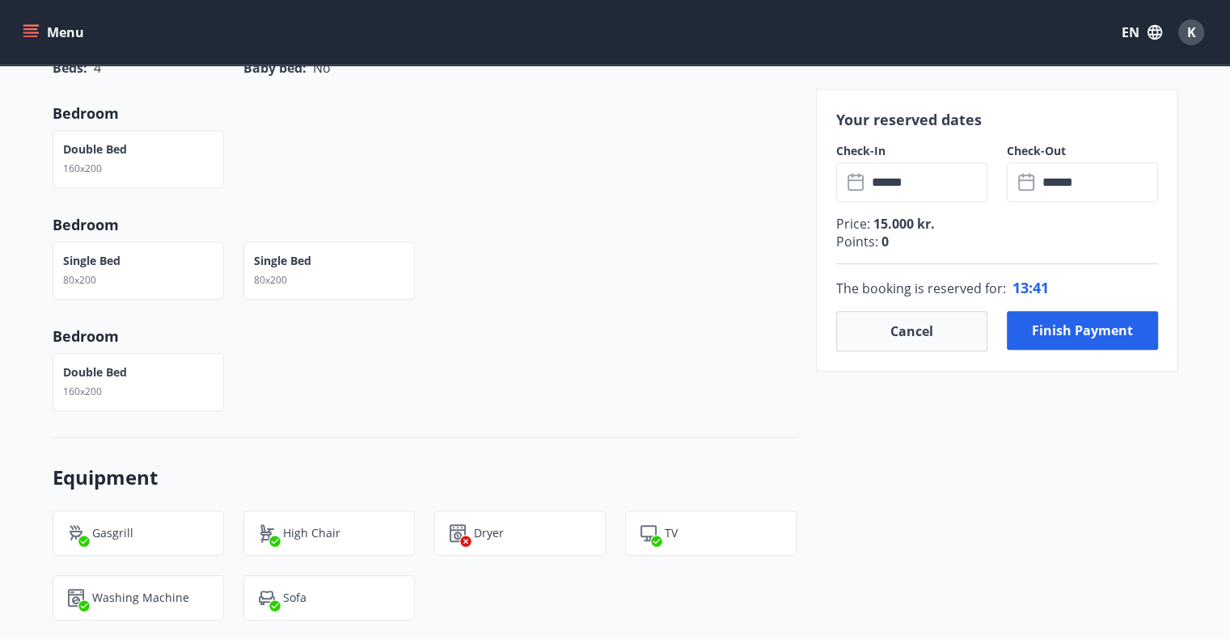
click at [272, 362] on div "Double bed 160x200" at bounding box center [414, 373] width 763 height 78
drag, startPoint x: 306, startPoint y: 287, endPoint x: 60, endPoint y: 267, distance: 246.6
click at [60, 267] on div "Single Bed 80x200 Single Bed 80x200" at bounding box center [414, 261] width 763 height 78
click at [75, 264] on p "Single Bed" at bounding box center [91, 261] width 57 height 16
click at [283, 264] on p "Single Bed" at bounding box center [282, 261] width 57 height 16
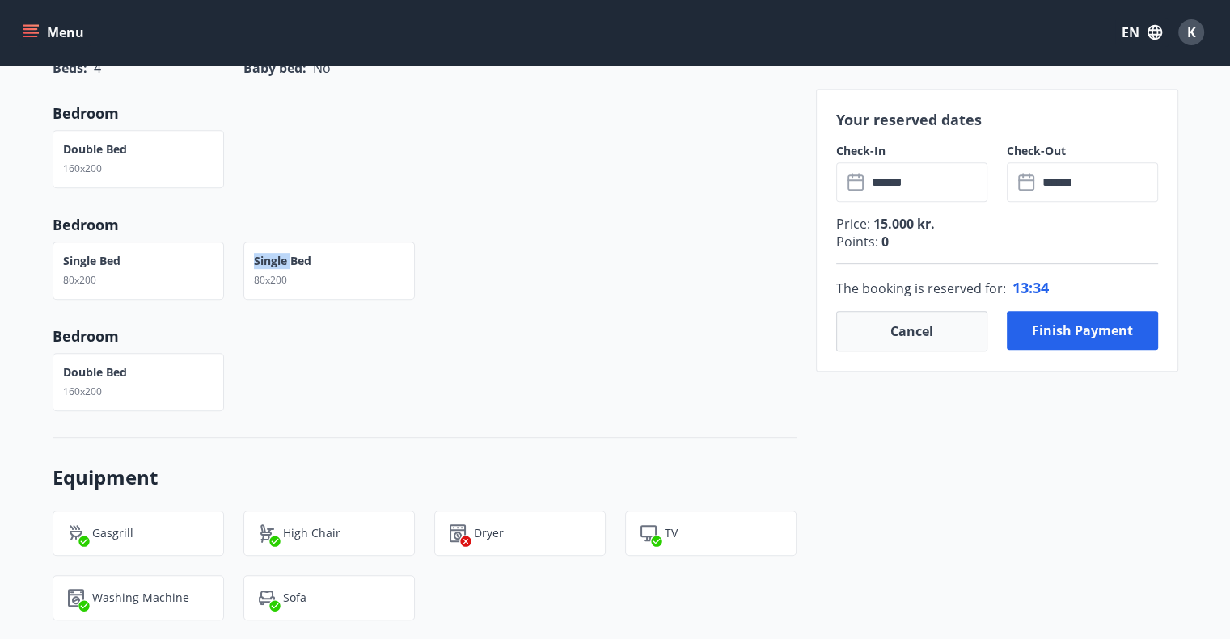
click at [283, 264] on p "Single Bed" at bounding box center [282, 261] width 57 height 16
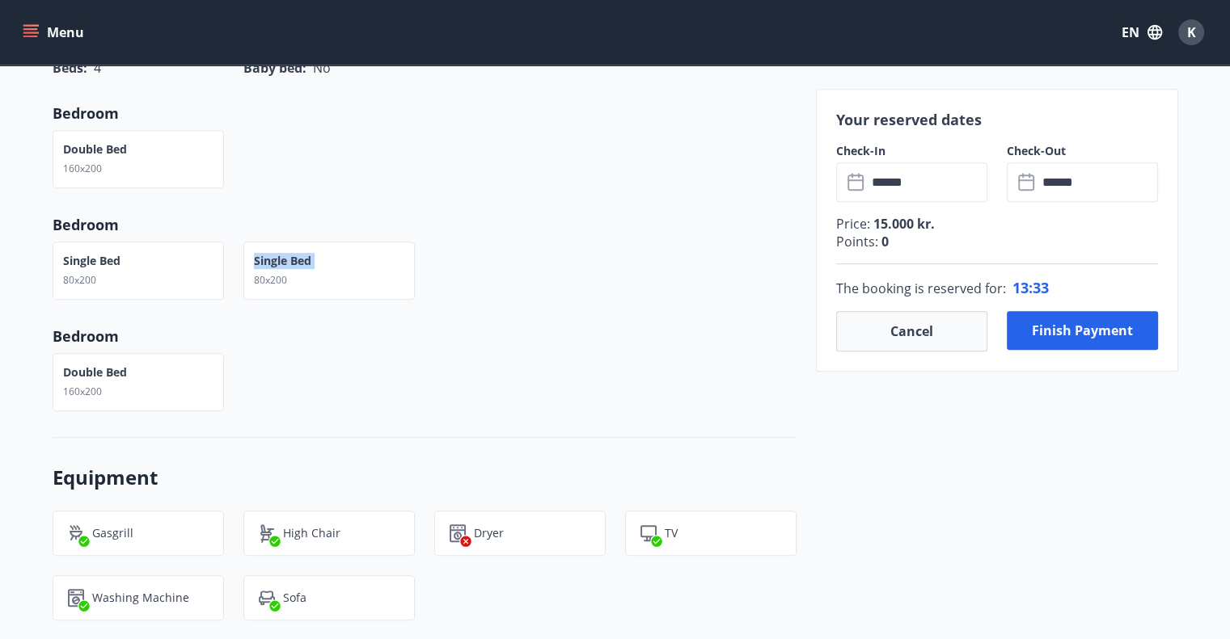
click at [283, 264] on p "Single Bed" at bounding box center [282, 261] width 57 height 16
click at [92, 263] on p "Single Bed" at bounding box center [91, 261] width 57 height 16
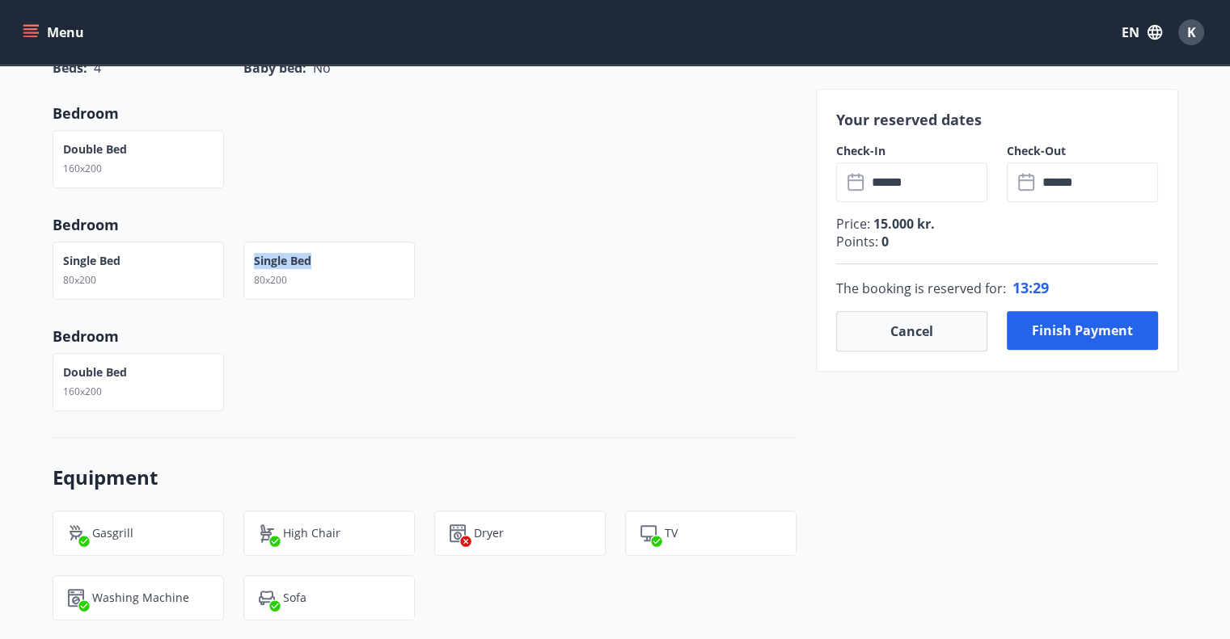
drag, startPoint x: 311, startPoint y: 258, endPoint x: 255, endPoint y: 264, distance: 57.0
click at [255, 265] on div "Single Bed 80x200" at bounding box center [328, 271] width 171 height 58
click at [297, 214] on p "Bedroom" at bounding box center [425, 224] width 744 height 21
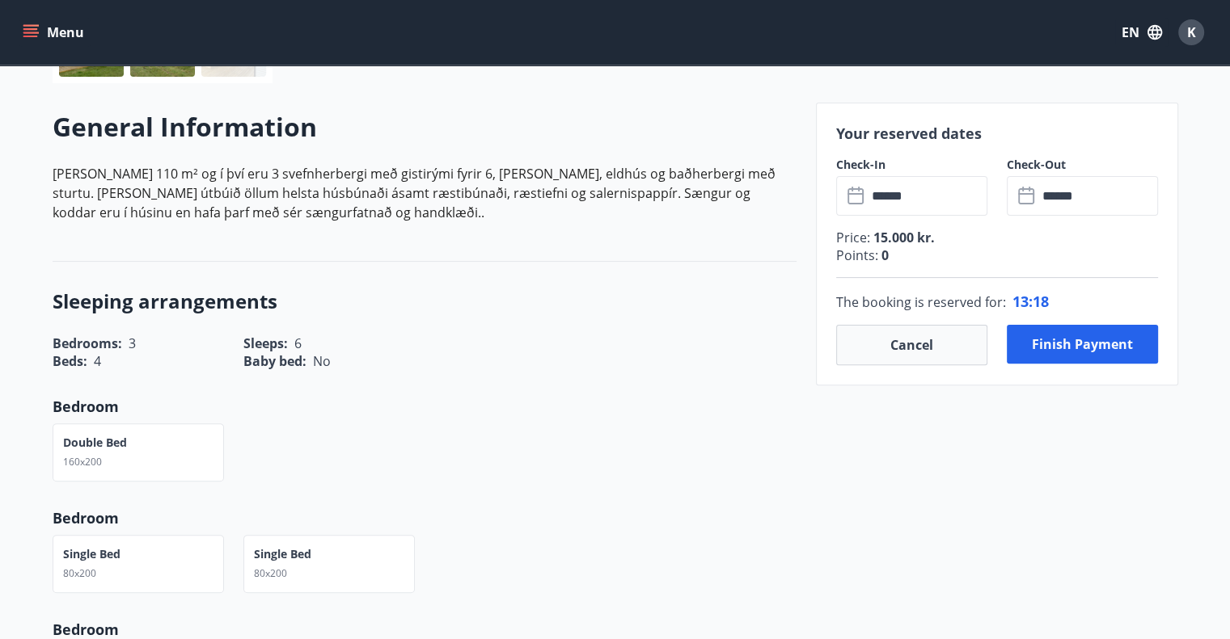
scroll to position [162, 0]
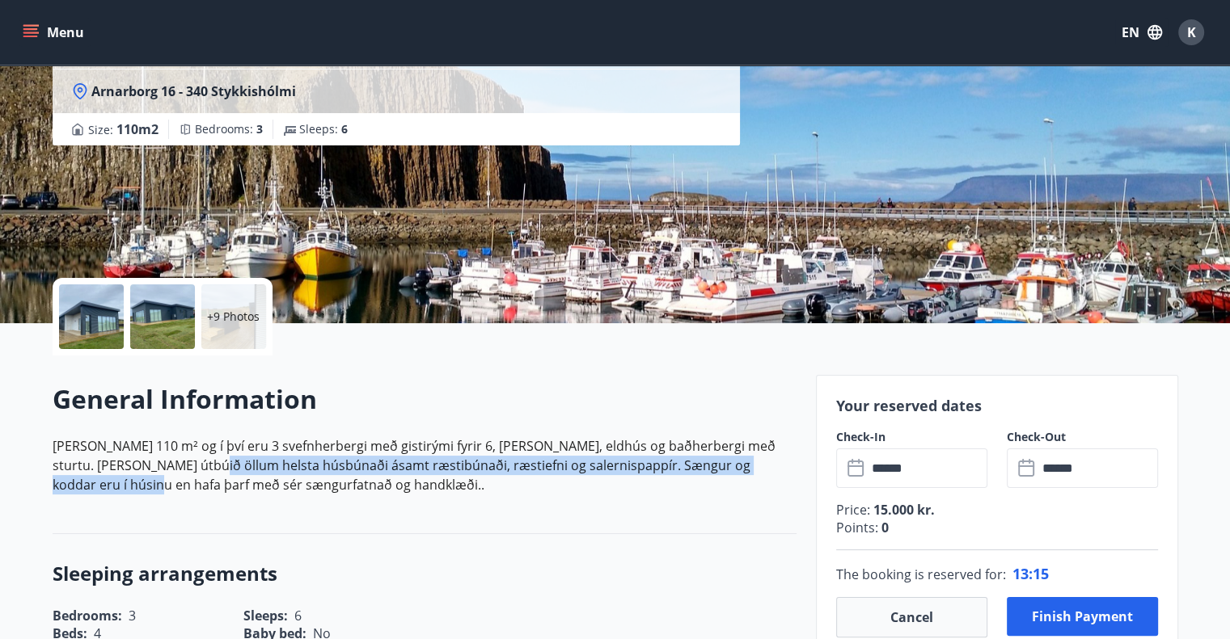
drag, startPoint x: 779, startPoint y: 472, endPoint x: 134, endPoint y: 457, distance: 645.3
click at [138, 457] on p "[PERSON_NAME] 110 m² og í því eru 3 svefnherbergi með gistirými fyrir 6, [PERSO…" at bounding box center [425, 466] width 744 height 58
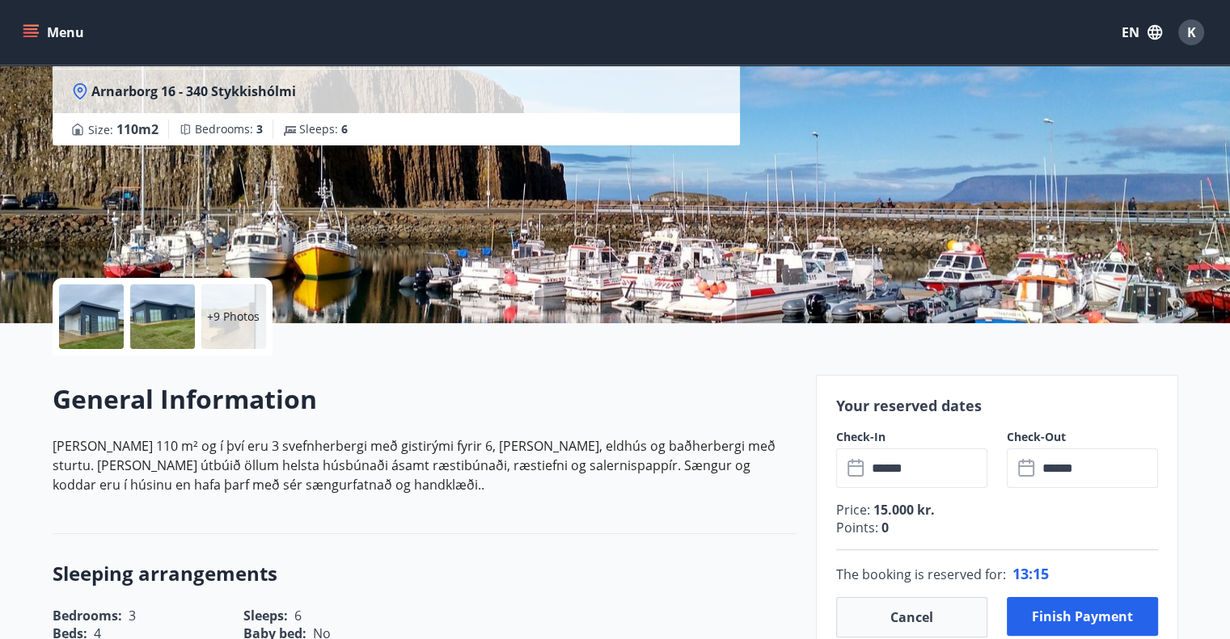
drag, startPoint x: 15, startPoint y: 430, endPoint x: 44, endPoint y: 439, distance: 30.4
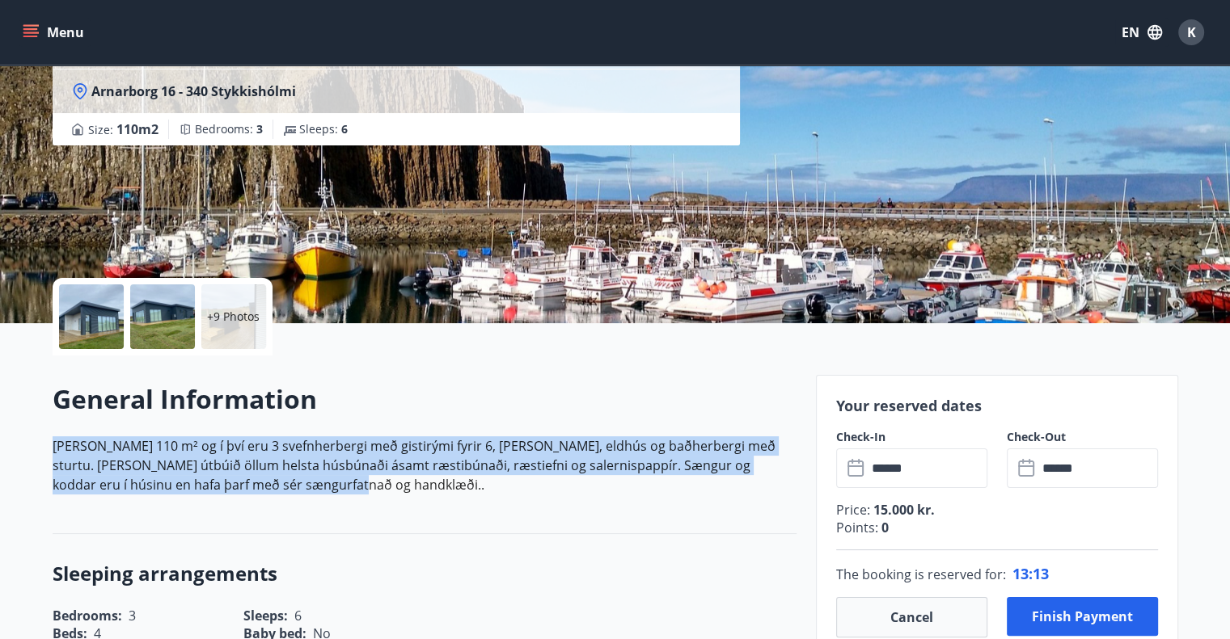
drag, startPoint x: 58, startPoint y: 442, endPoint x: 267, endPoint y: 493, distance: 214.7
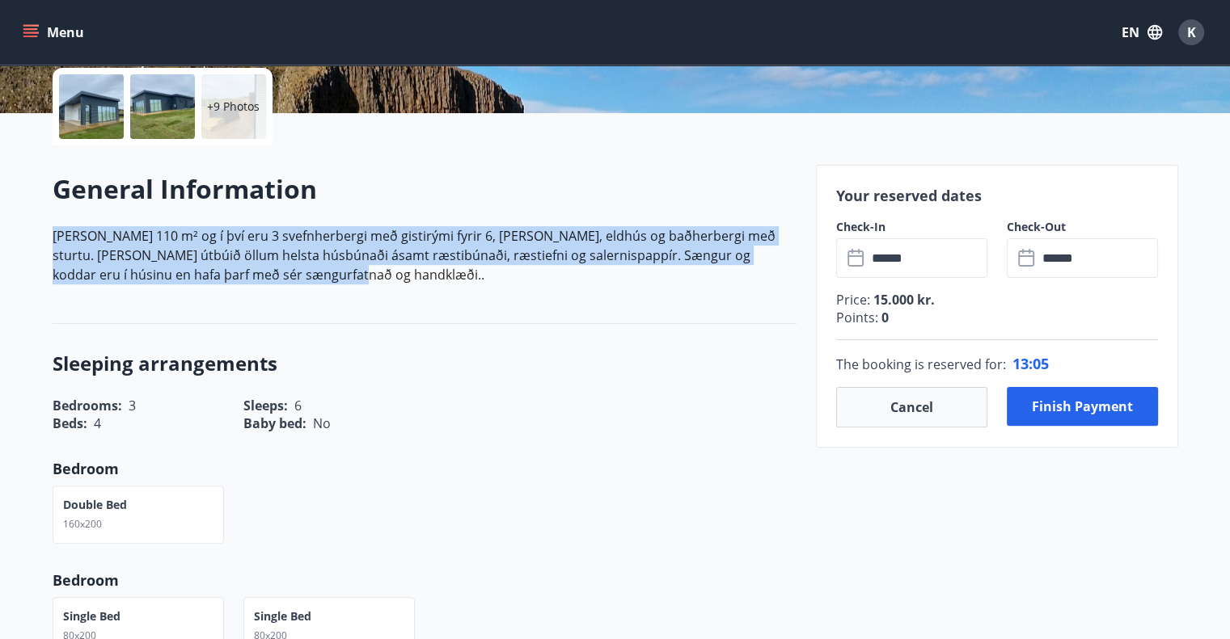
scroll to position [404, 0]
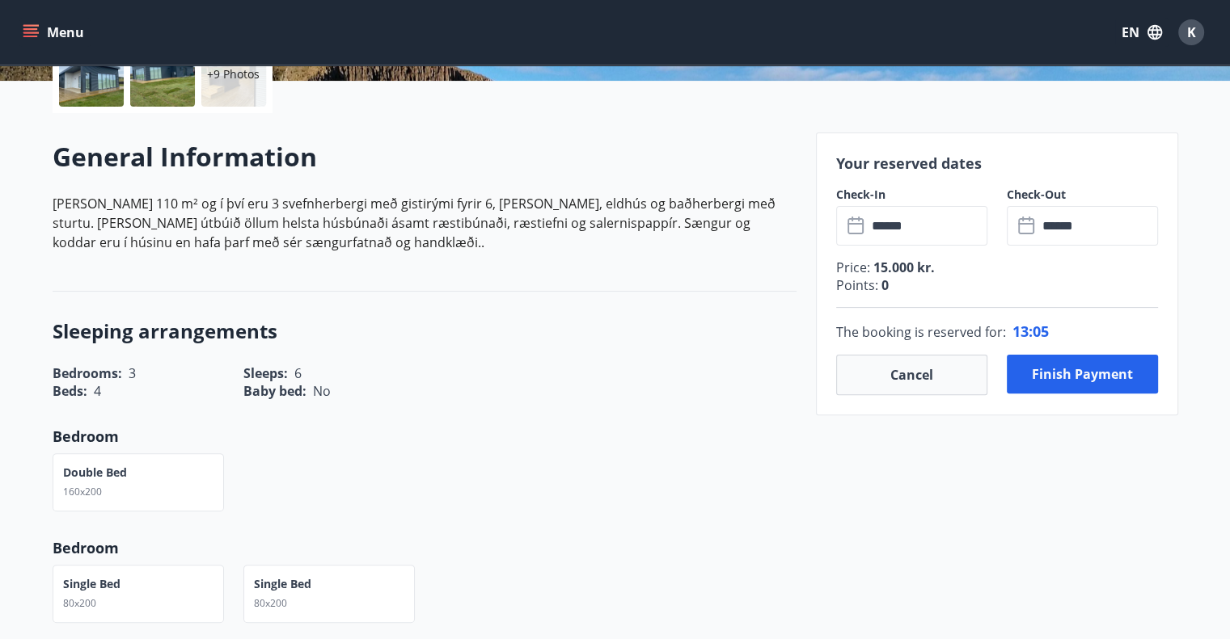
click at [730, 441] on div "Double bed 160x200" at bounding box center [414, 473] width 763 height 78
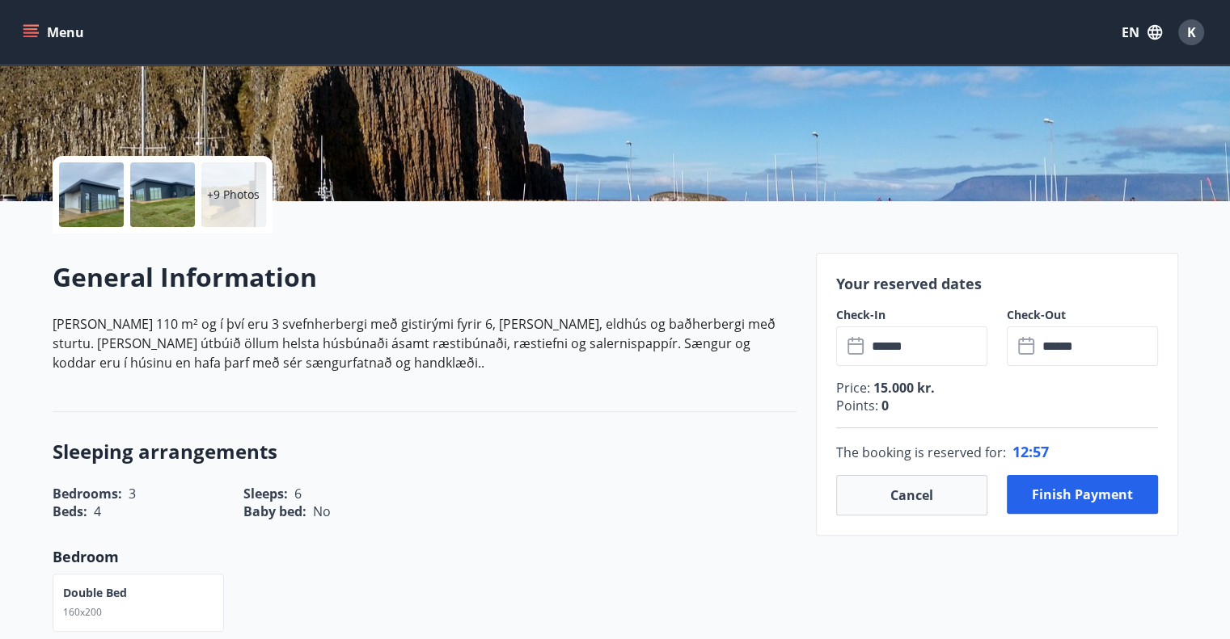
scroll to position [243, 0]
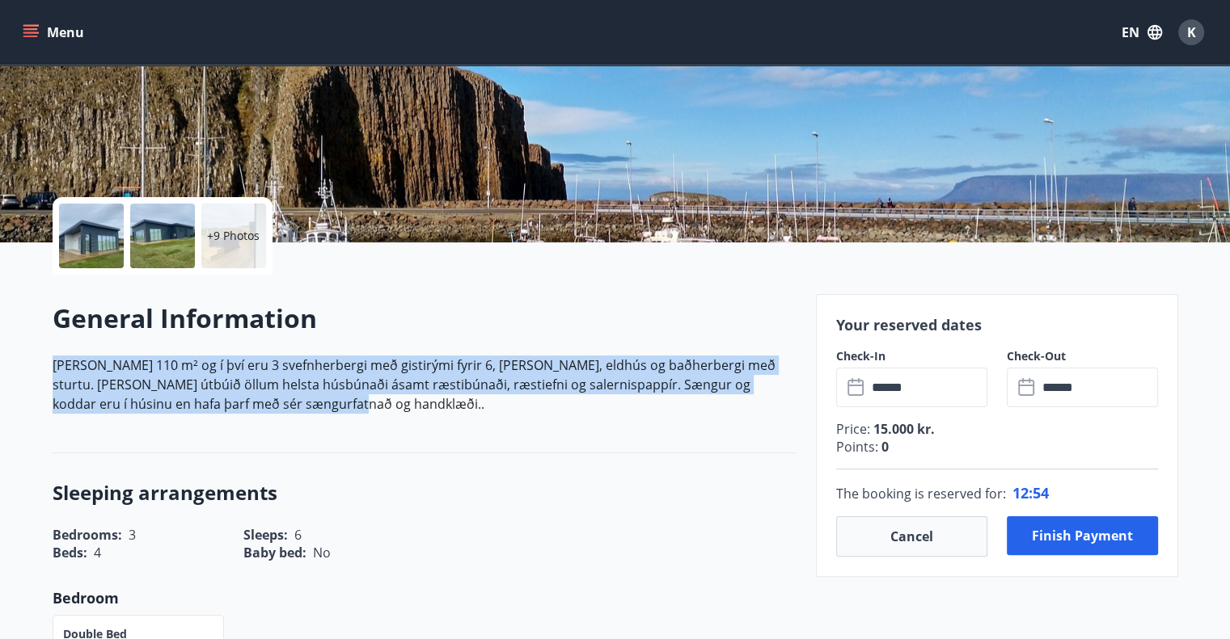
drag, startPoint x: 249, startPoint y: 403, endPoint x: 49, endPoint y: 367, distance: 203.0
click at [58, 369] on p "[PERSON_NAME] 110 m² og í því eru 3 svefnherbergi með gistirými fyrir 6, [PERSO…" at bounding box center [425, 385] width 744 height 58
drag, startPoint x: 108, startPoint y: 361, endPoint x: 487, endPoint y: 399, distance: 381.8
click at [487, 399] on p "[PERSON_NAME] 110 m² og í því eru 3 svefnherbergi með gistirými fyrir 6, [PERSO…" at bounding box center [425, 385] width 744 height 58
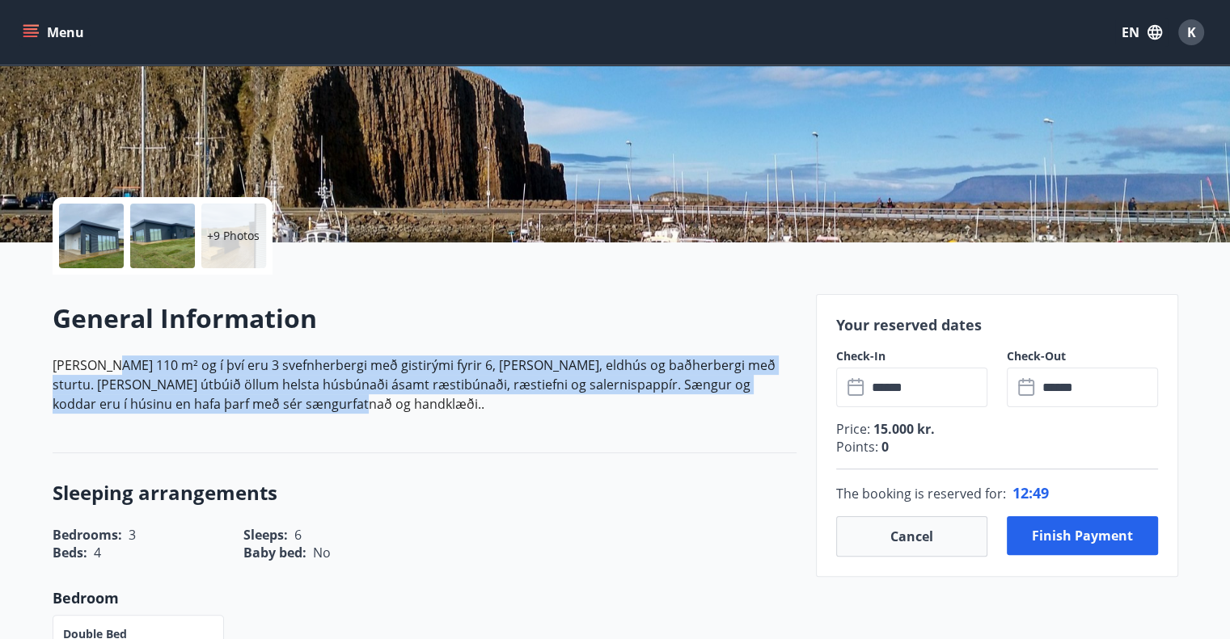
click at [488, 422] on div "General Information [PERSON_NAME] 110 m² og í því eru 3 svefnherbergi með gisti…" at bounding box center [425, 364] width 744 height 126
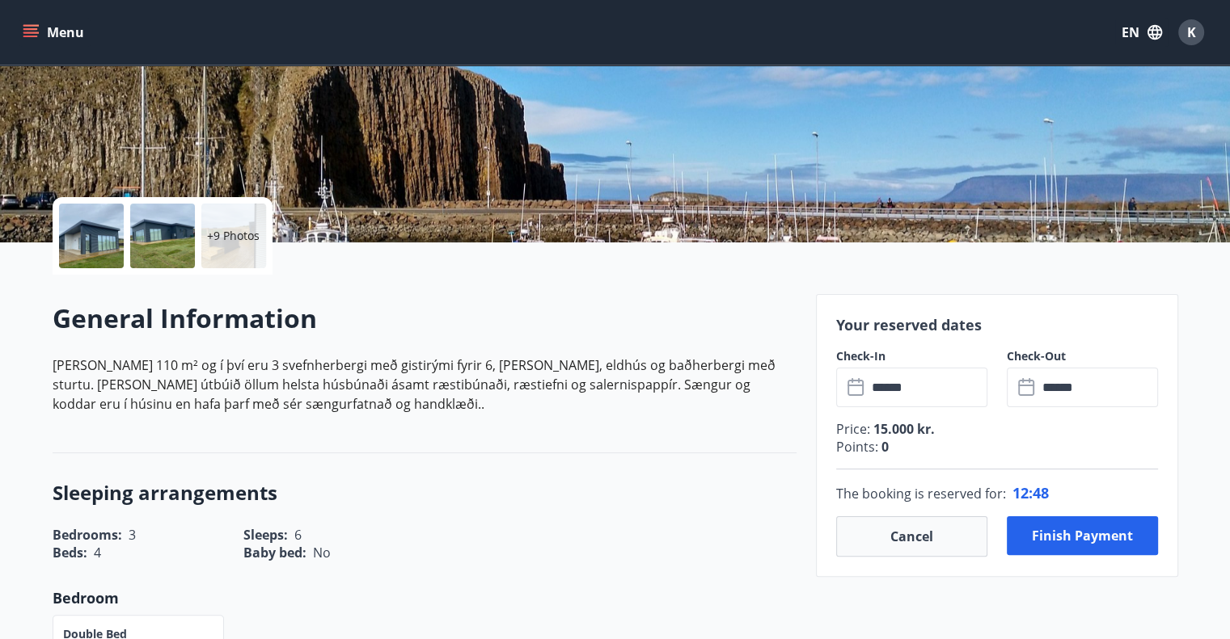
click at [533, 335] on h2 "General Information" at bounding box center [425, 319] width 744 height 36
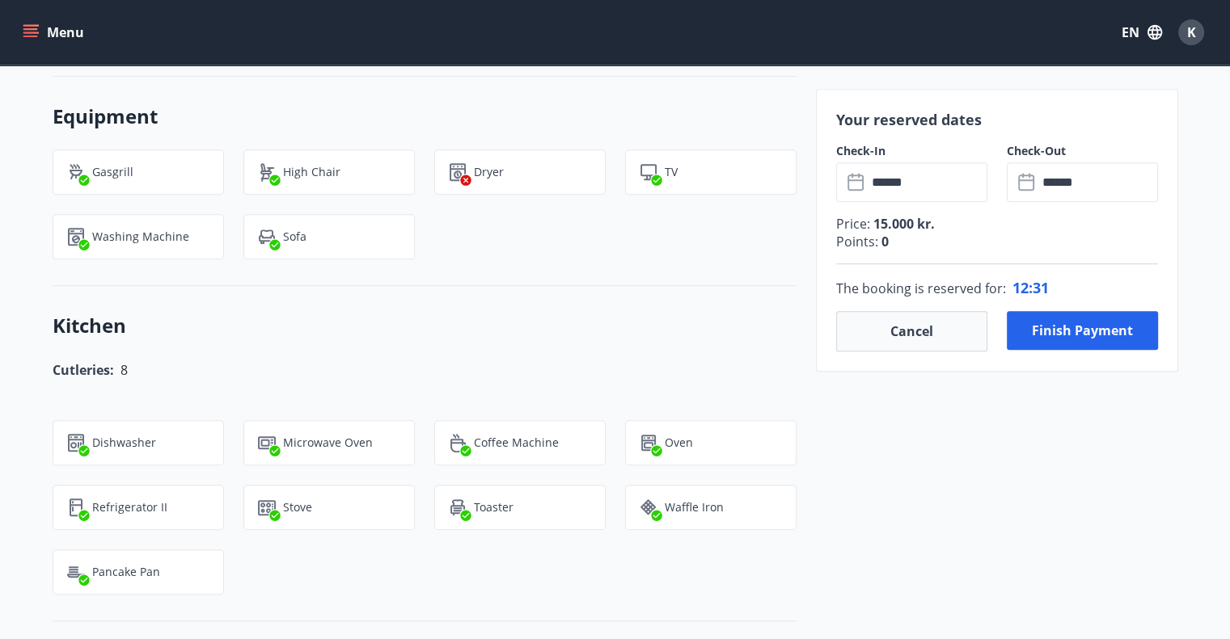
scroll to position [1091, 0]
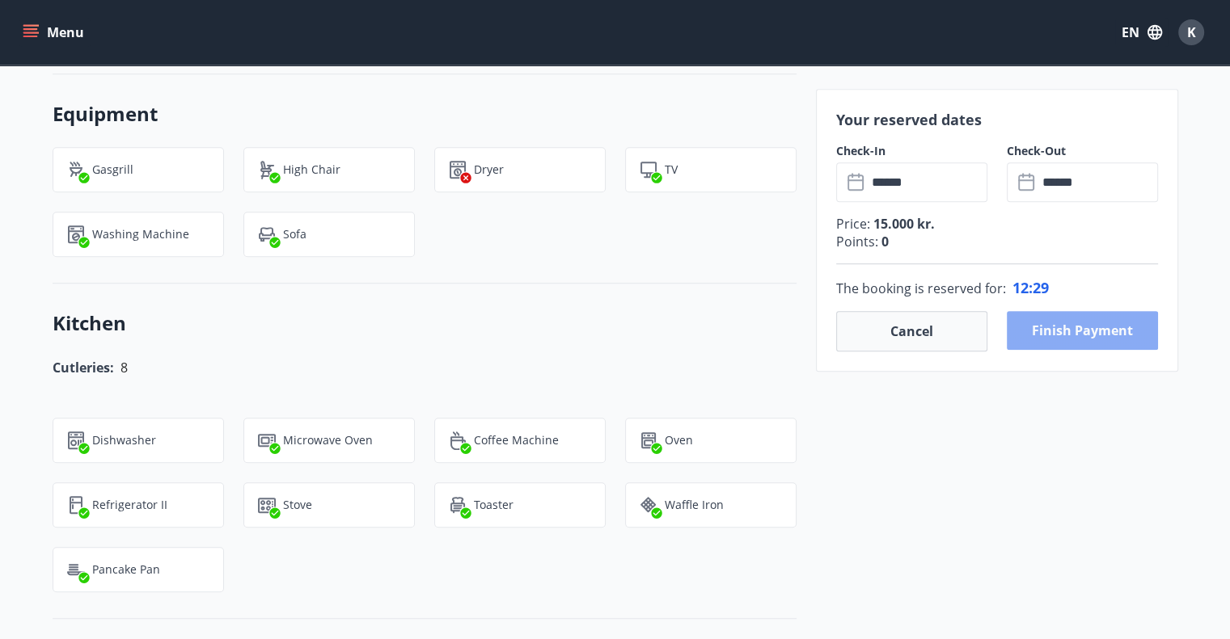
click at [1128, 332] on button "Finish payment" at bounding box center [1081, 330] width 151 height 39
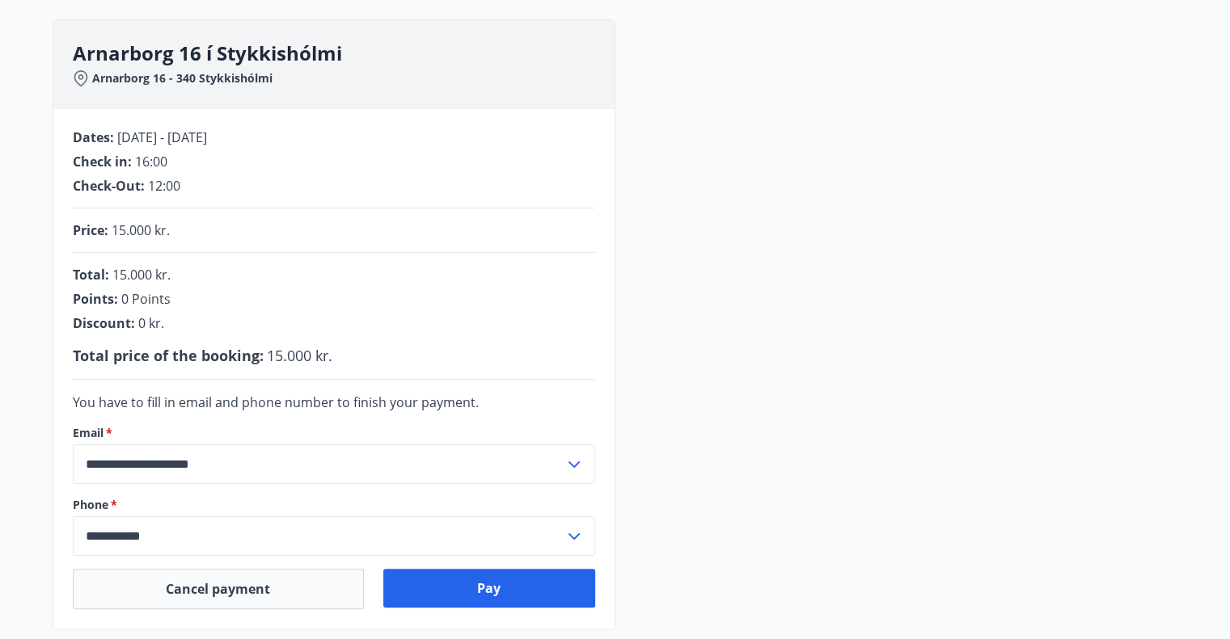
scroll to position [166, 0]
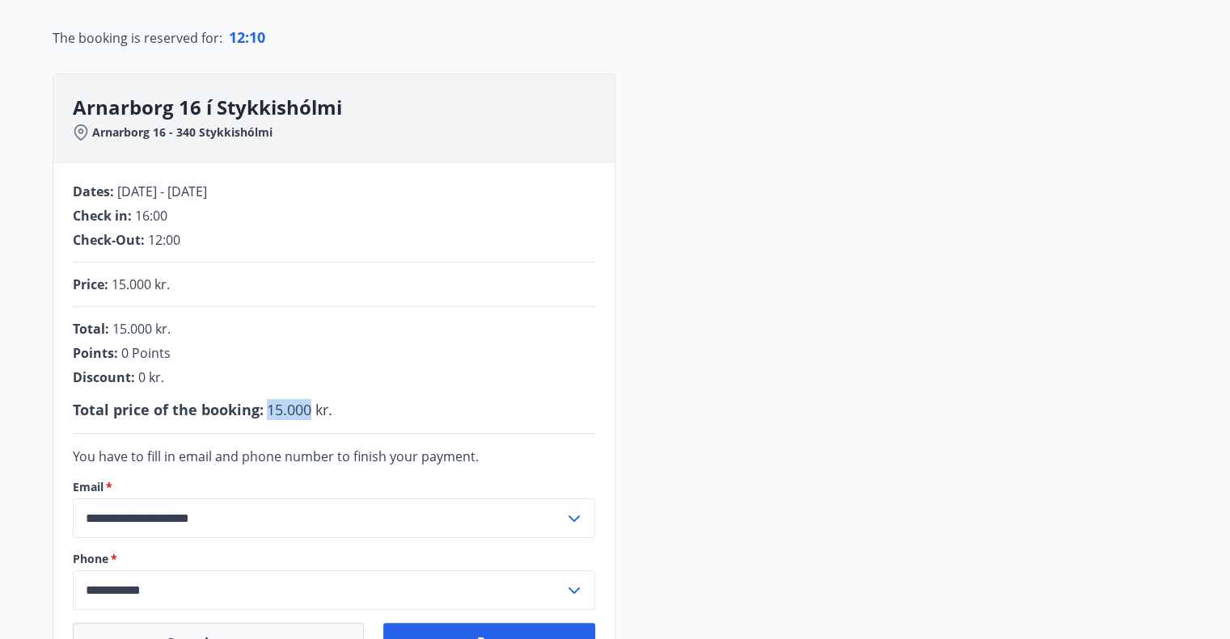
drag, startPoint x: 310, startPoint y: 410, endPoint x: 264, endPoint y: 429, distance: 49.3
click at [267, 418] on span "15.000 kr." at bounding box center [299, 409] width 65 height 19
click at [347, 445] on div "**********" at bounding box center [333, 423] width 561 height 520
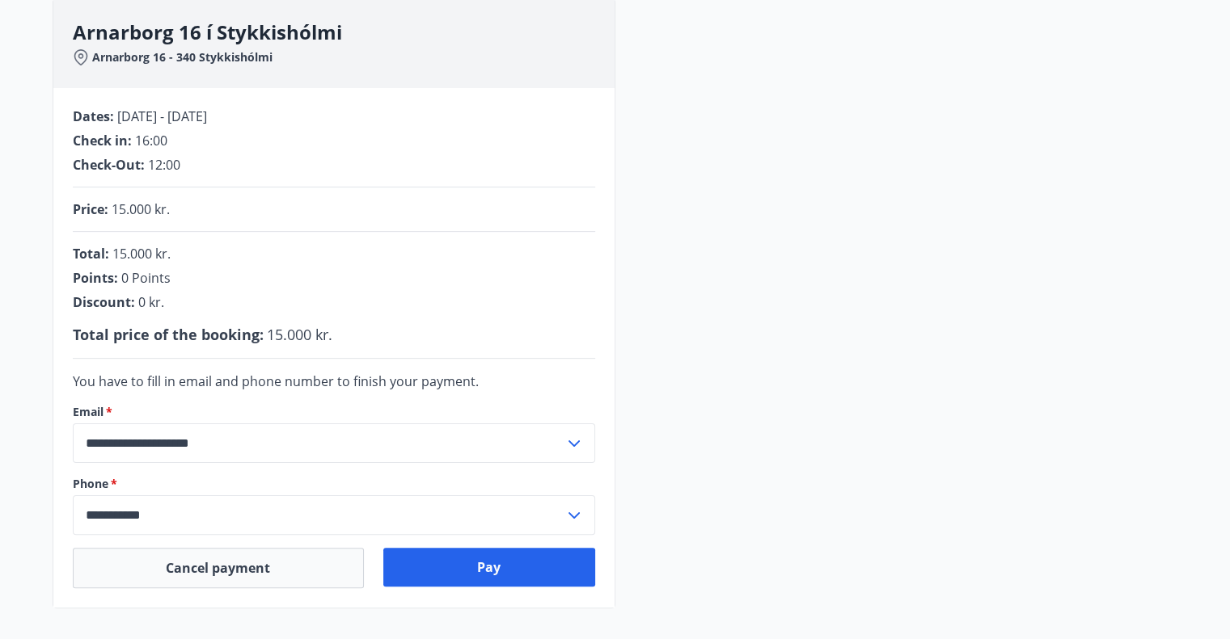
scroll to position [247, 0]
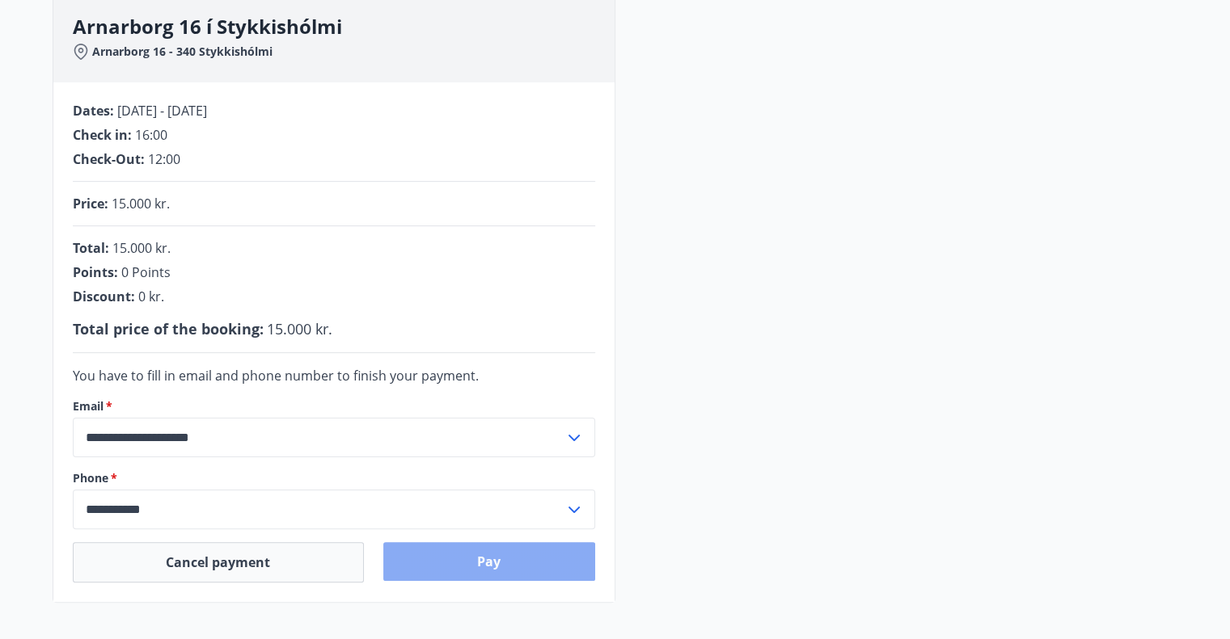
click at [513, 568] on button "Pay" at bounding box center [489, 561] width 212 height 39
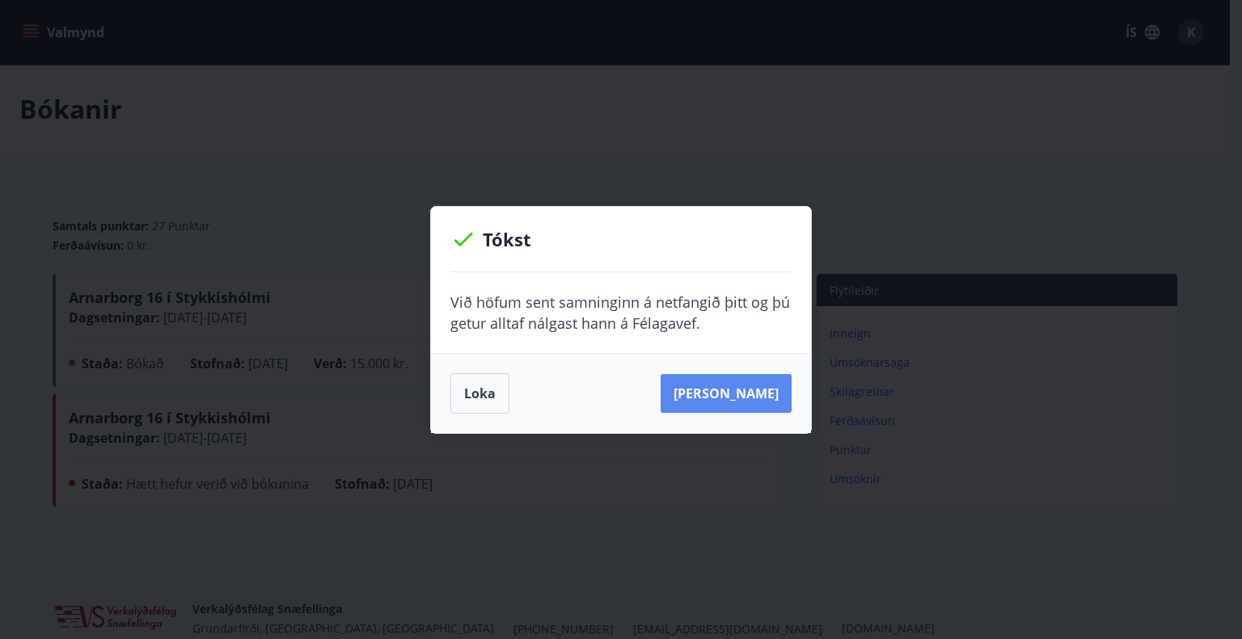
click at [757, 390] on button "Sjá samning" at bounding box center [725, 393] width 131 height 39
click at [485, 396] on button "Loka" at bounding box center [479, 393] width 59 height 40
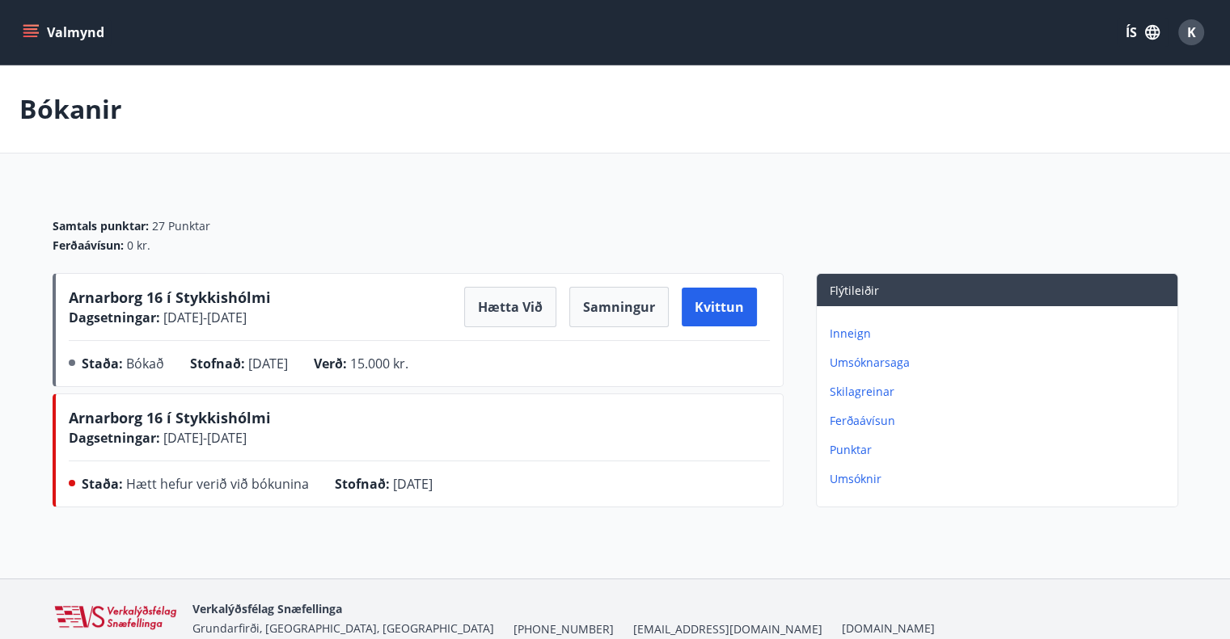
click at [465, 469] on div "Arnarborg 16 í Stykkishólmi Dagsetningar : 23.12.2025 - 29.12.2025 Staða : Hætt…" at bounding box center [419, 453] width 701 height 93
